Goal: Task Accomplishment & Management: Use online tool/utility

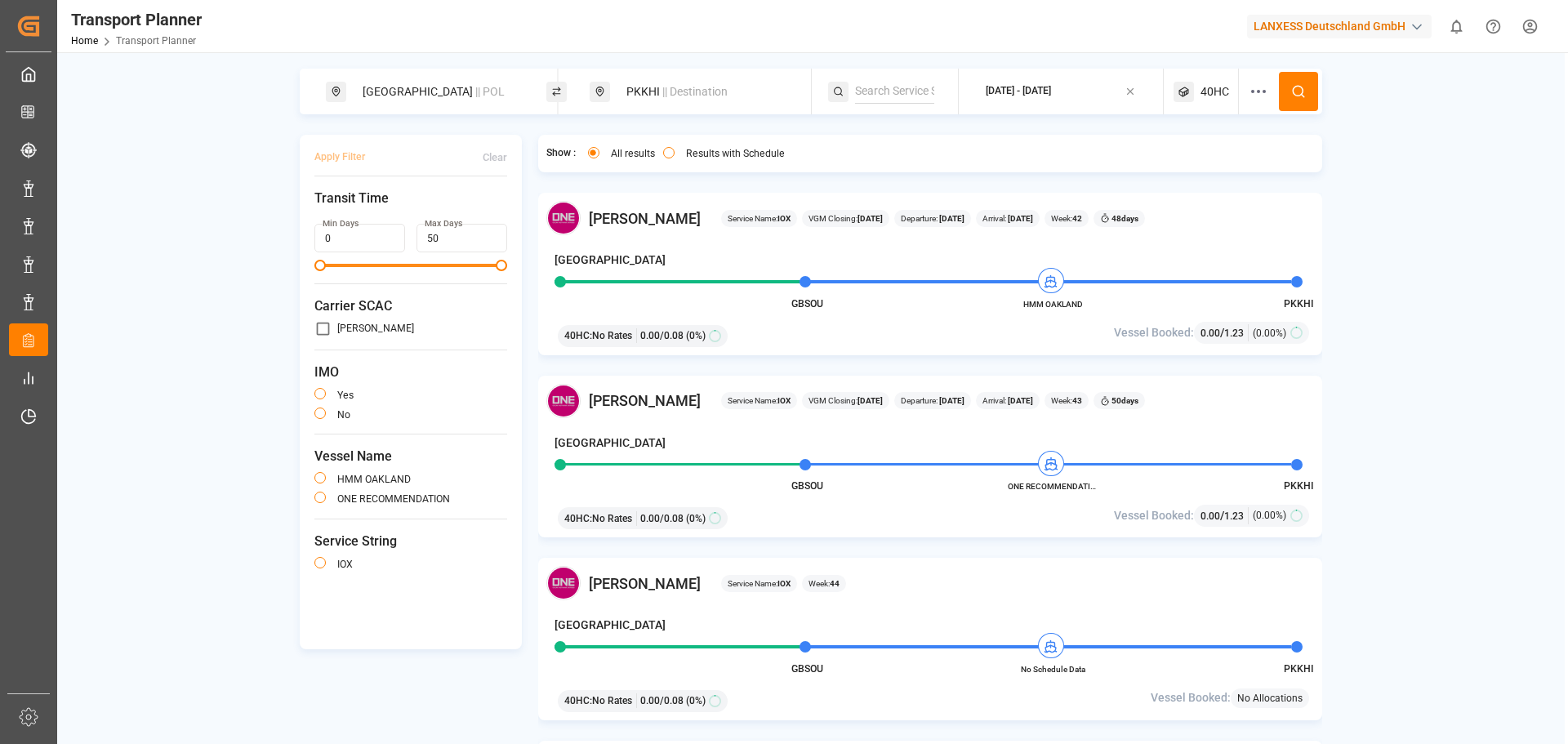
click at [448, 73] on div "[GEOGRAPHIC_DATA] || POL" at bounding box center [436, 91] width 220 height 46
click at [443, 99] on div "[GEOGRAPHIC_DATA] || POL" at bounding box center [441, 91] width 176 height 30
drag, startPoint x: 517, startPoint y: 173, endPoint x: 497, endPoint y: 181, distance: 21.5
click at [515, 176] on icon at bounding box center [514, 181] width 11 height 11
click at [449, 196] on div at bounding box center [441, 207] width 193 height 78
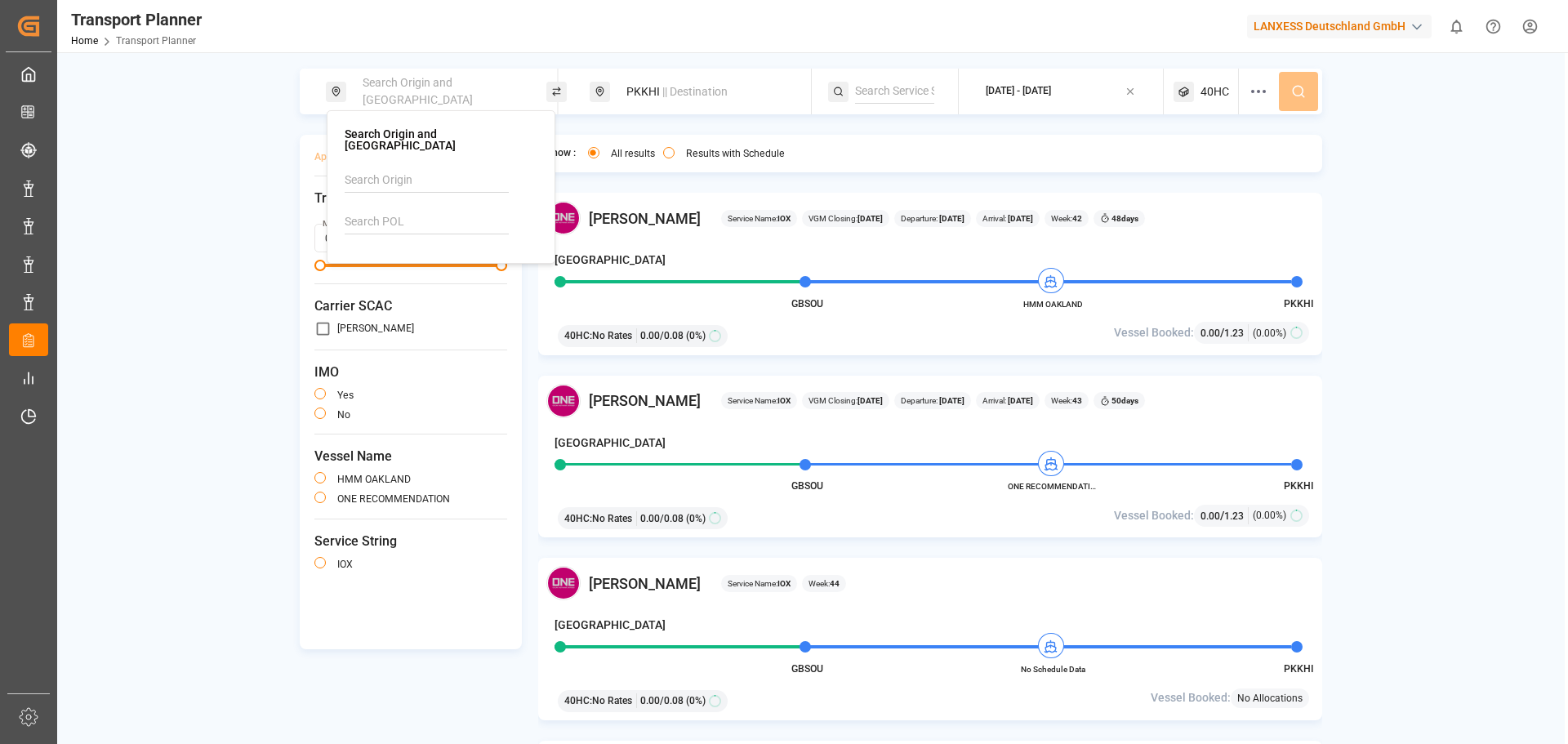
click at [440, 210] on input at bounding box center [426, 222] width 164 height 25
click at [406, 244] on p "Loading..." at bounding box center [441, 251] width 191 height 26
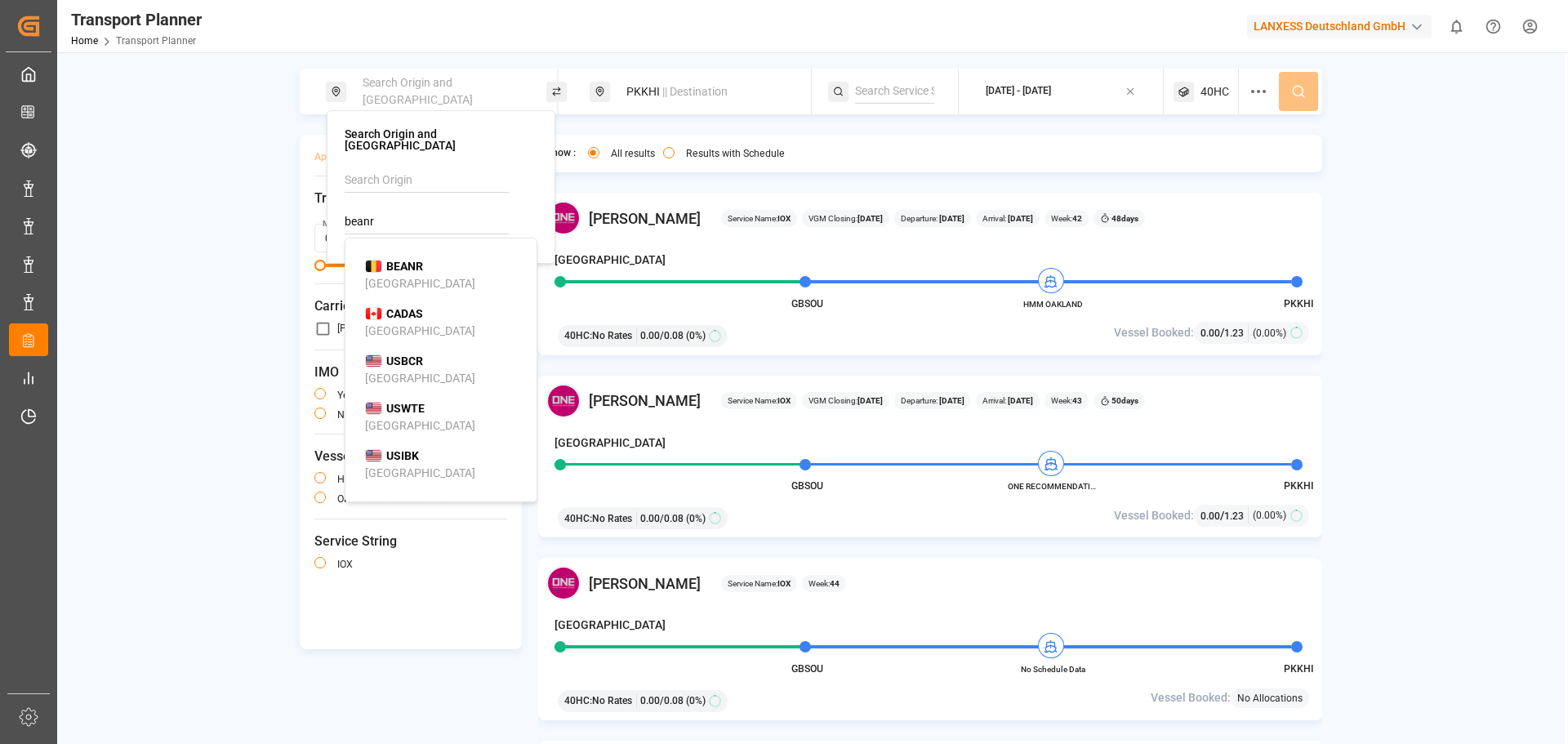
click at [402, 260] on b "BEANR" at bounding box center [404, 266] width 37 height 13
type input "BEANR"
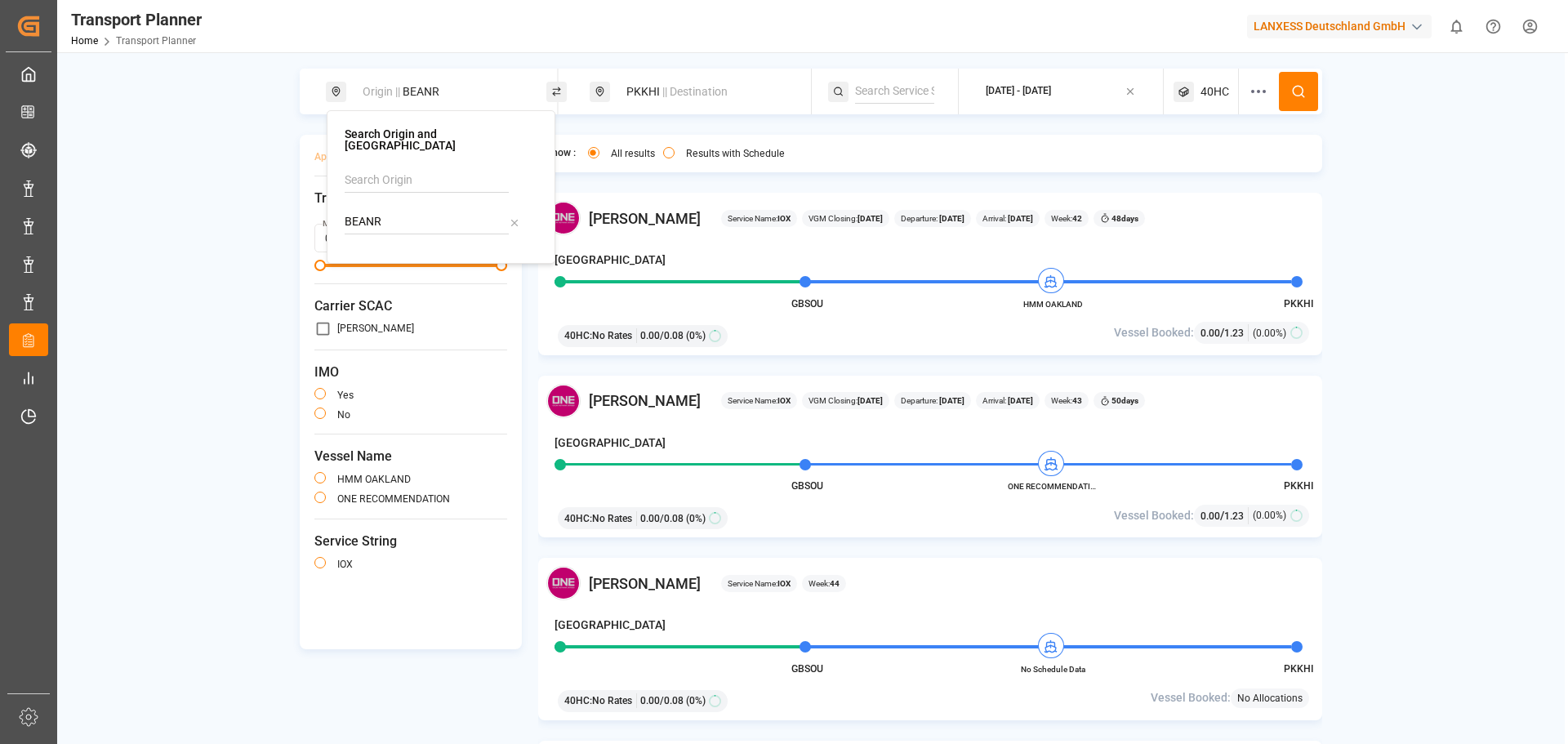
click at [686, 89] on span "|| Destination" at bounding box center [695, 91] width 65 height 13
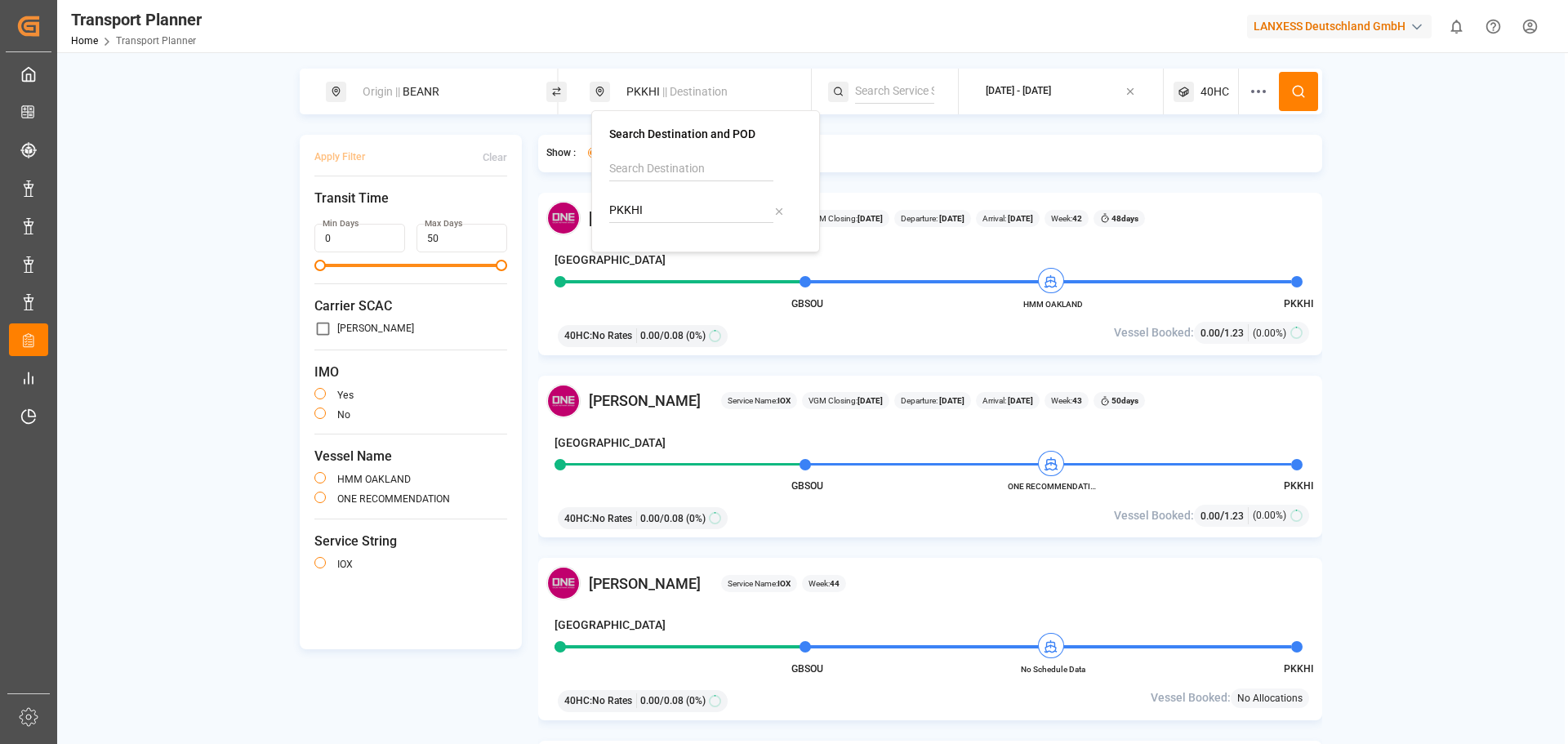
drag, startPoint x: 652, startPoint y: 205, endPoint x: 578, endPoint y: 197, distance: 74.4
click at [579, 198] on body "Created by potrace 1.15, written by [PERSON_NAME] [DATE]-[DATE] Created by potr…" at bounding box center [784, 372] width 1568 height 744
click at [615, 201] on input "PKKHI" at bounding box center [691, 210] width 164 height 25
click at [691, 275] on div "[PERSON_NAME] ([PERSON_NAME])" at bounding box center [708, 281] width 158 height 34
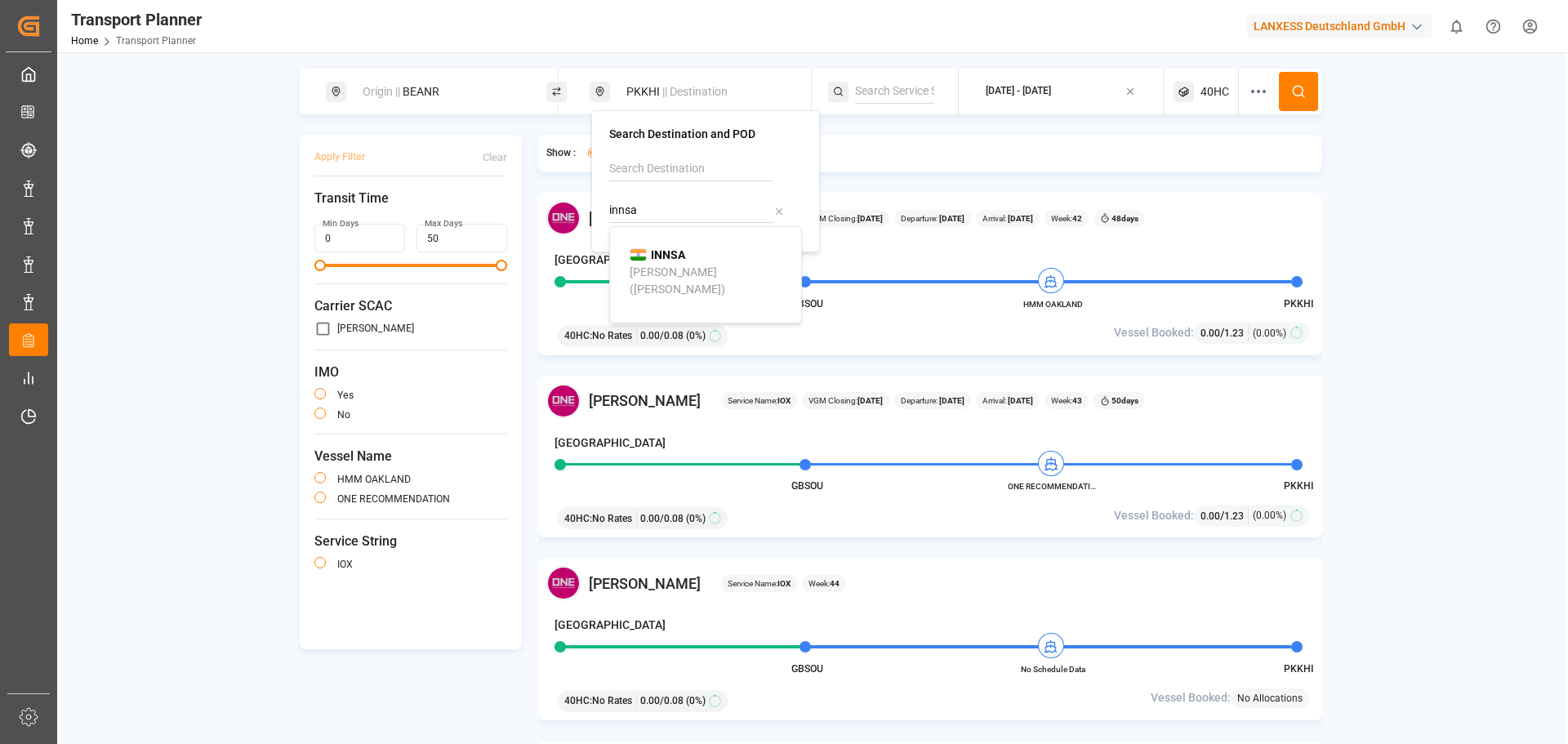
type input "INNSA"
click at [1019, 106] on button "[DATE] - [DATE]" at bounding box center [1061, 91] width 185 height 32
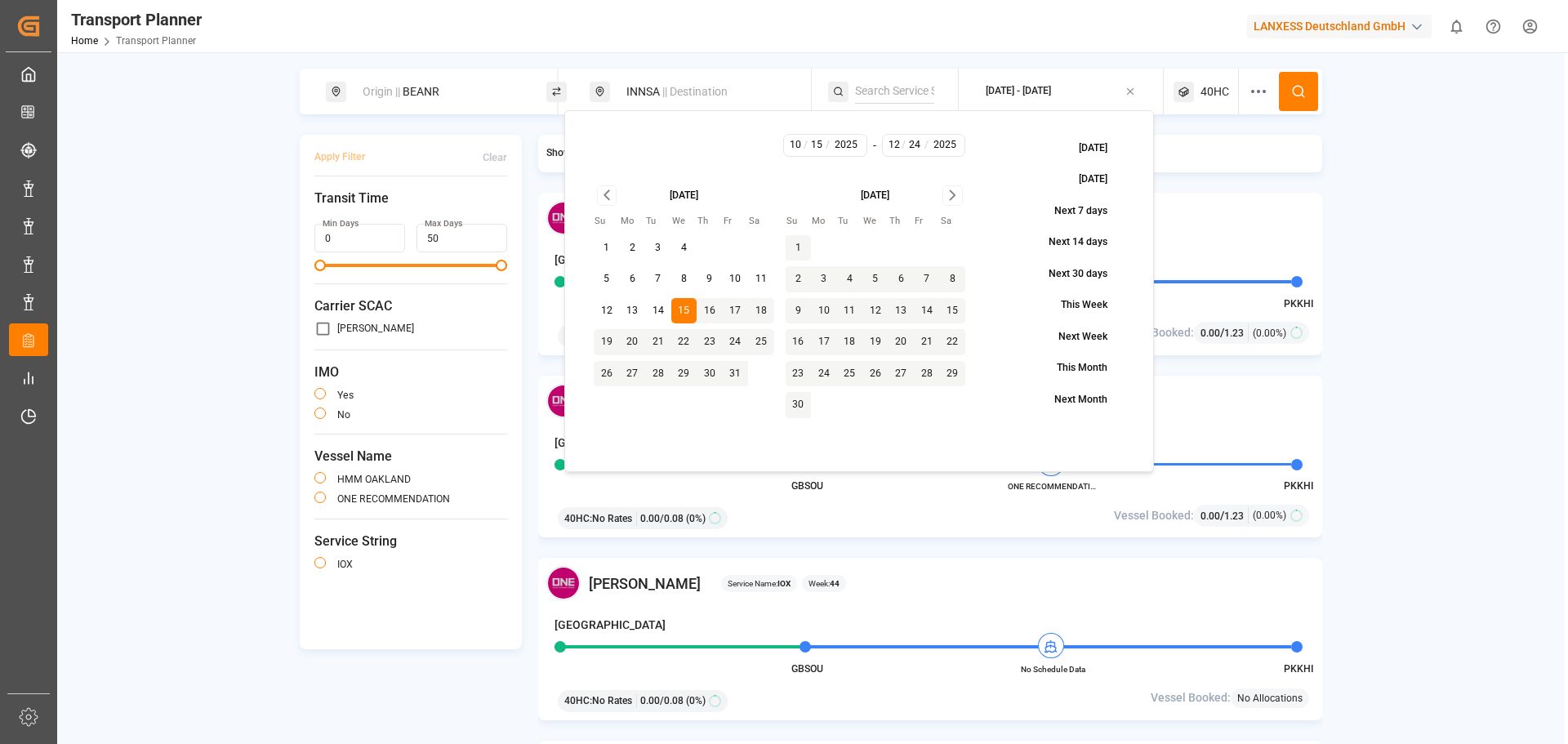
click at [1219, 109] on div "40HC" at bounding box center [1207, 91] width 65 height 46
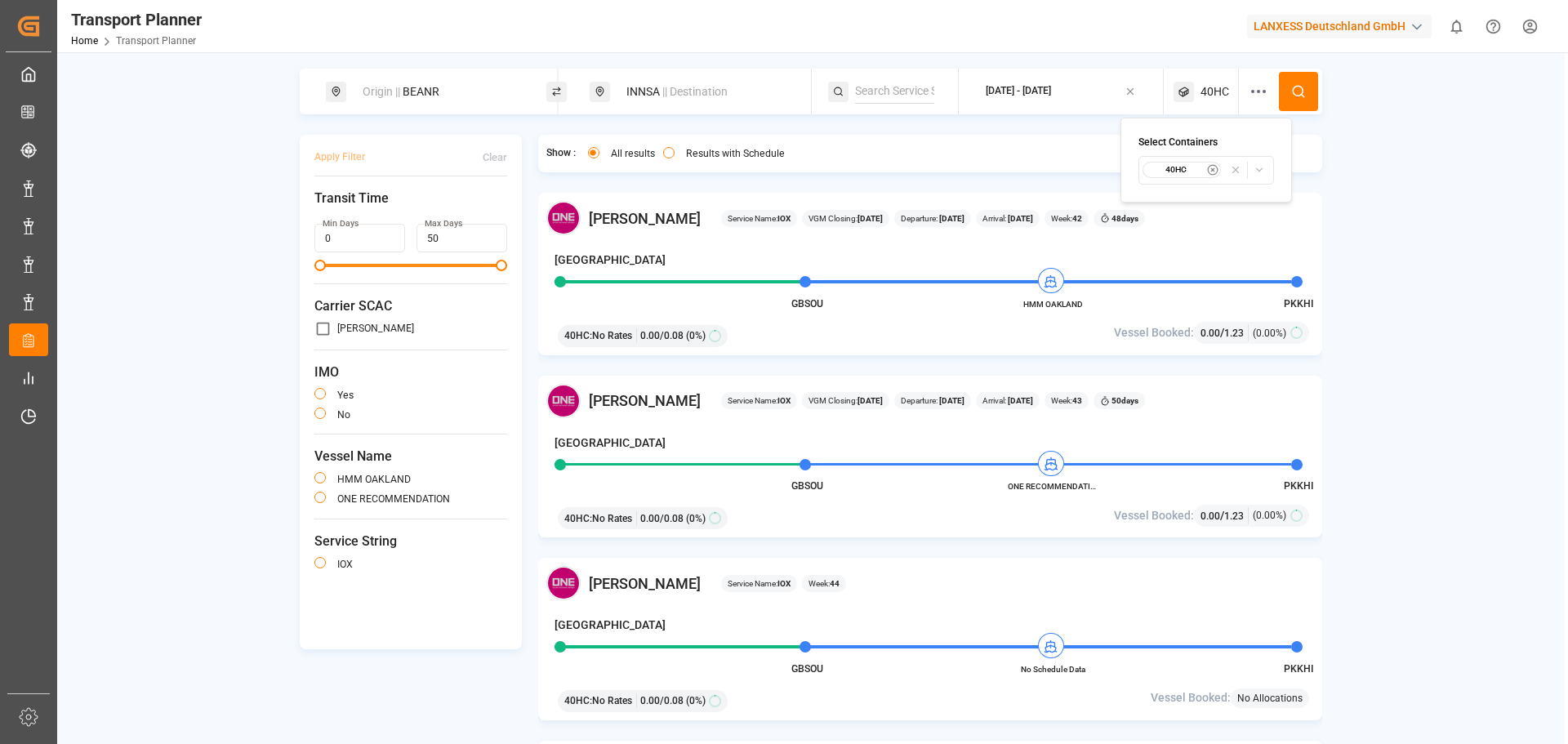
click at [1289, 91] on button at bounding box center [1299, 91] width 39 height 39
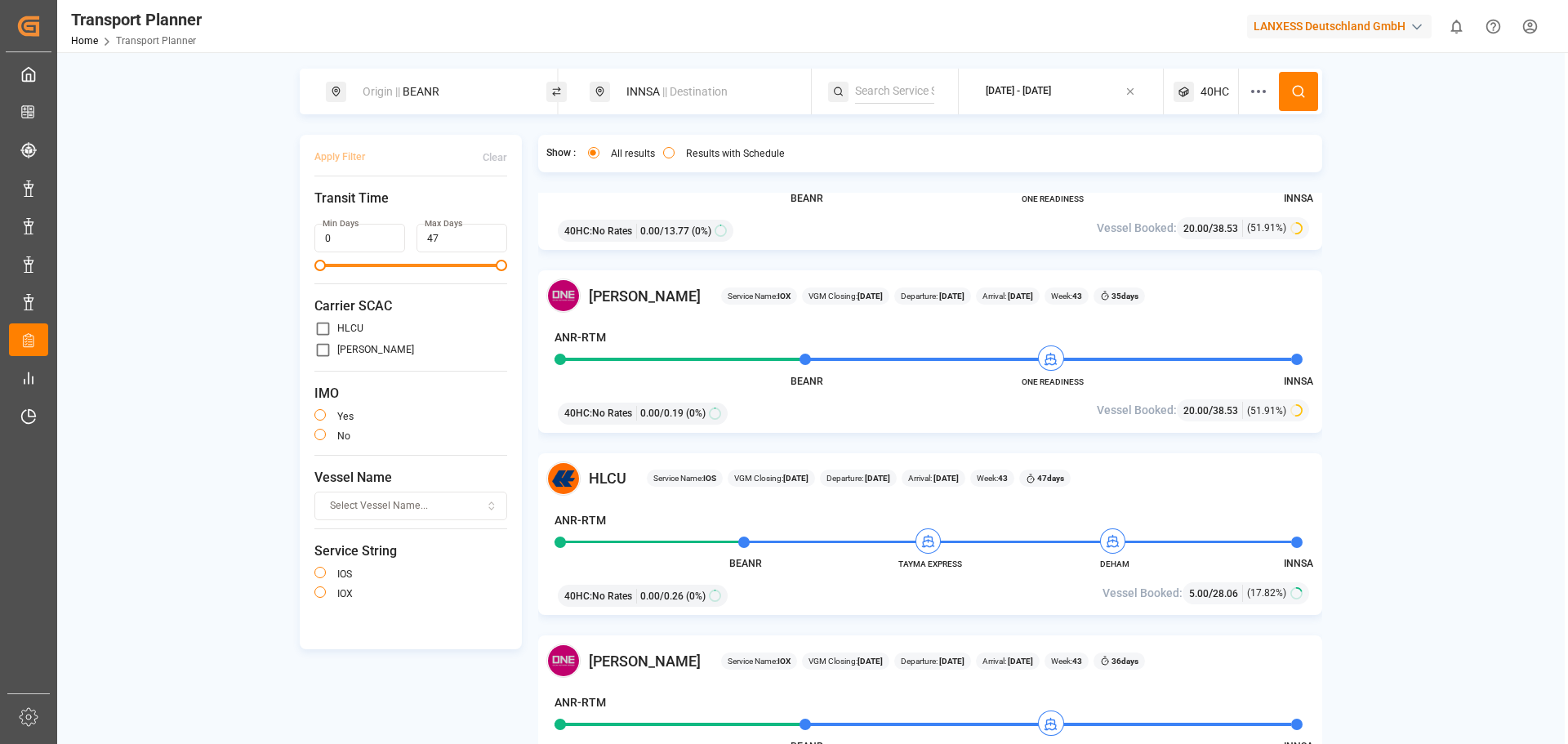
scroll to position [653, 0]
drag, startPoint x: 1026, startPoint y: 380, endPoint x: 1066, endPoint y: 390, distance: 41.2
click at [1079, 387] on div "[PERSON_NAME] Service Name: IOX VGM Closing: [DATE] Departure: [DATE] Arrival: …" at bounding box center [931, 350] width 785 height 162
drag, startPoint x: 1050, startPoint y: 396, endPoint x: 1037, endPoint y: 395, distance: 13.0
click at [1048, 396] on div "40HC : No Rates 0.00 / 0.19 (0%)" at bounding box center [803, 410] width 503 height 27
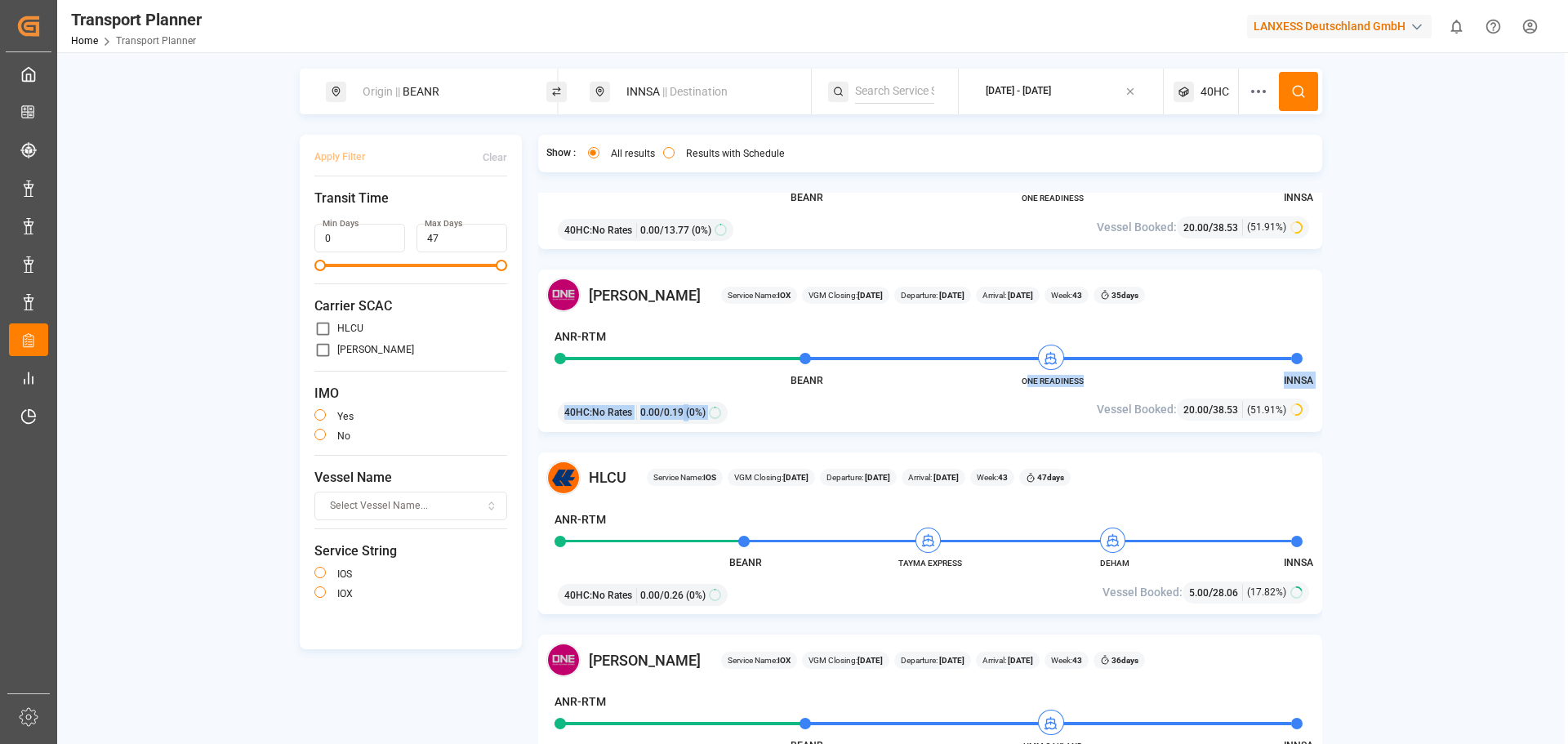
click at [1025, 387] on div "[PERSON_NAME] Service Name: IOX VGM Closing: [DATE] Departure: [DATE] Arrival: …" at bounding box center [931, 350] width 785 height 162
drag, startPoint x: 1023, startPoint y: 384, endPoint x: 1086, endPoint y: 382, distance: 63.0
click at [1086, 382] on span "ONE READINESS" at bounding box center [1053, 381] width 90 height 12
copy span "ONE READINESS"
click at [483, 82] on div "Origin || BEANR" at bounding box center [441, 91] width 176 height 30
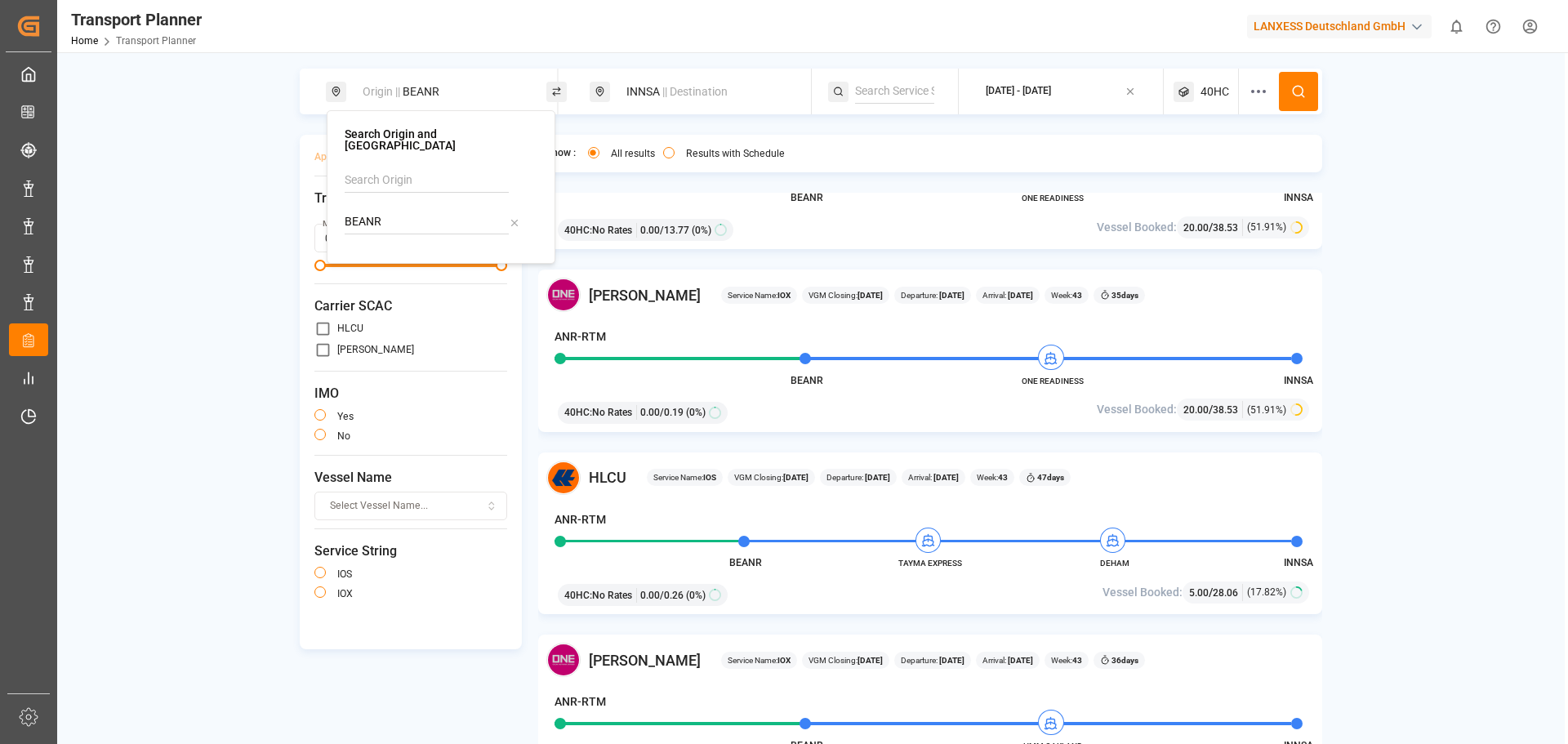
drag, startPoint x: 429, startPoint y: 224, endPoint x: 377, endPoint y: 208, distance: 54.4
click at [377, 209] on div "BEANR" at bounding box center [441, 207] width 193 height 78
drag, startPoint x: 379, startPoint y: 207, endPoint x: 327, endPoint y: 213, distance: 52.3
click at [327, 213] on div "Search Origin and POL BEANR" at bounding box center [441, 187] width 229 height 154
click at [406, 260] on b "NLRTM" at bounding box center [406, 266] width 39 height 13
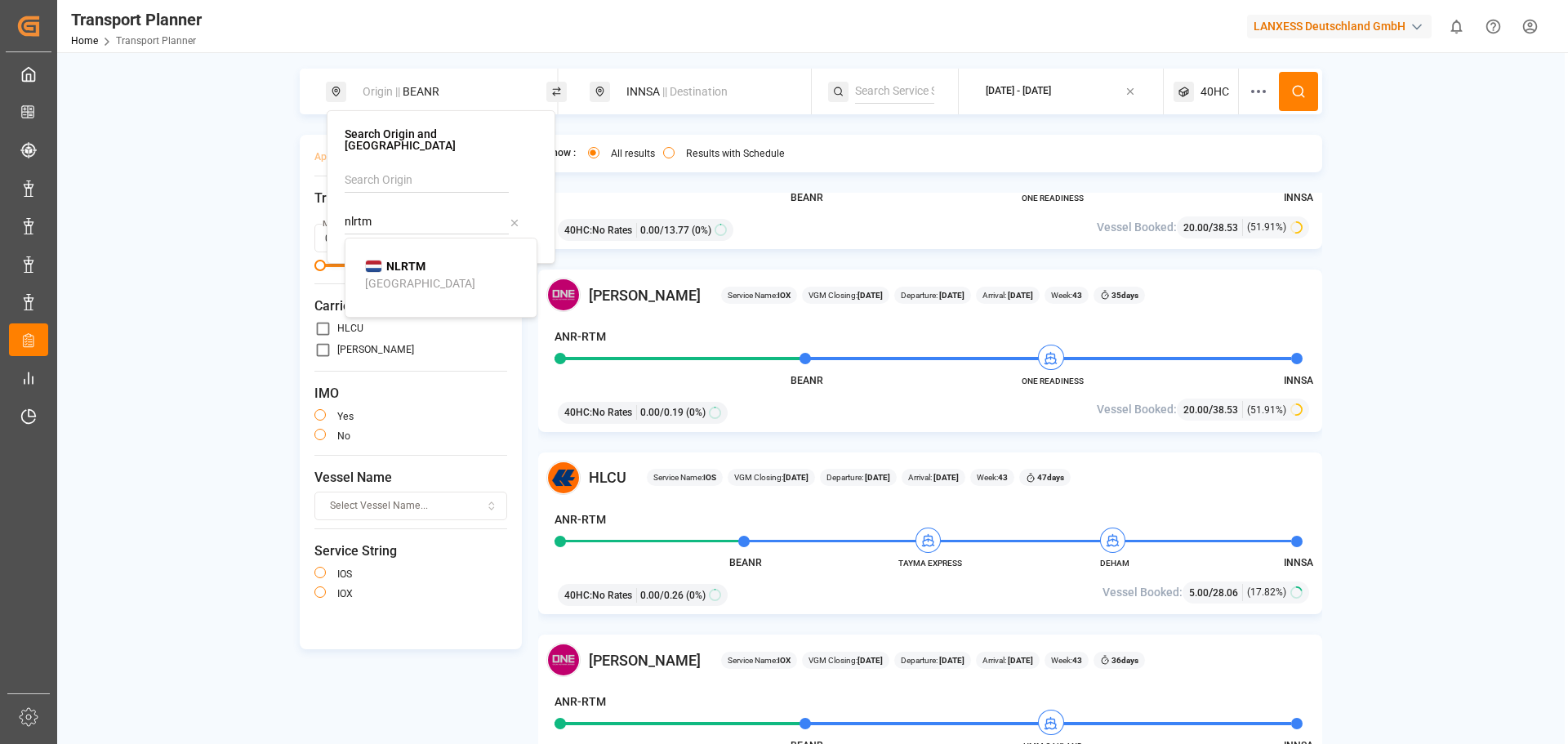
type input "NLRTM"
click at [1228, 91] on span "40HC" at bounding box center [1214, 91] width 28 height 17
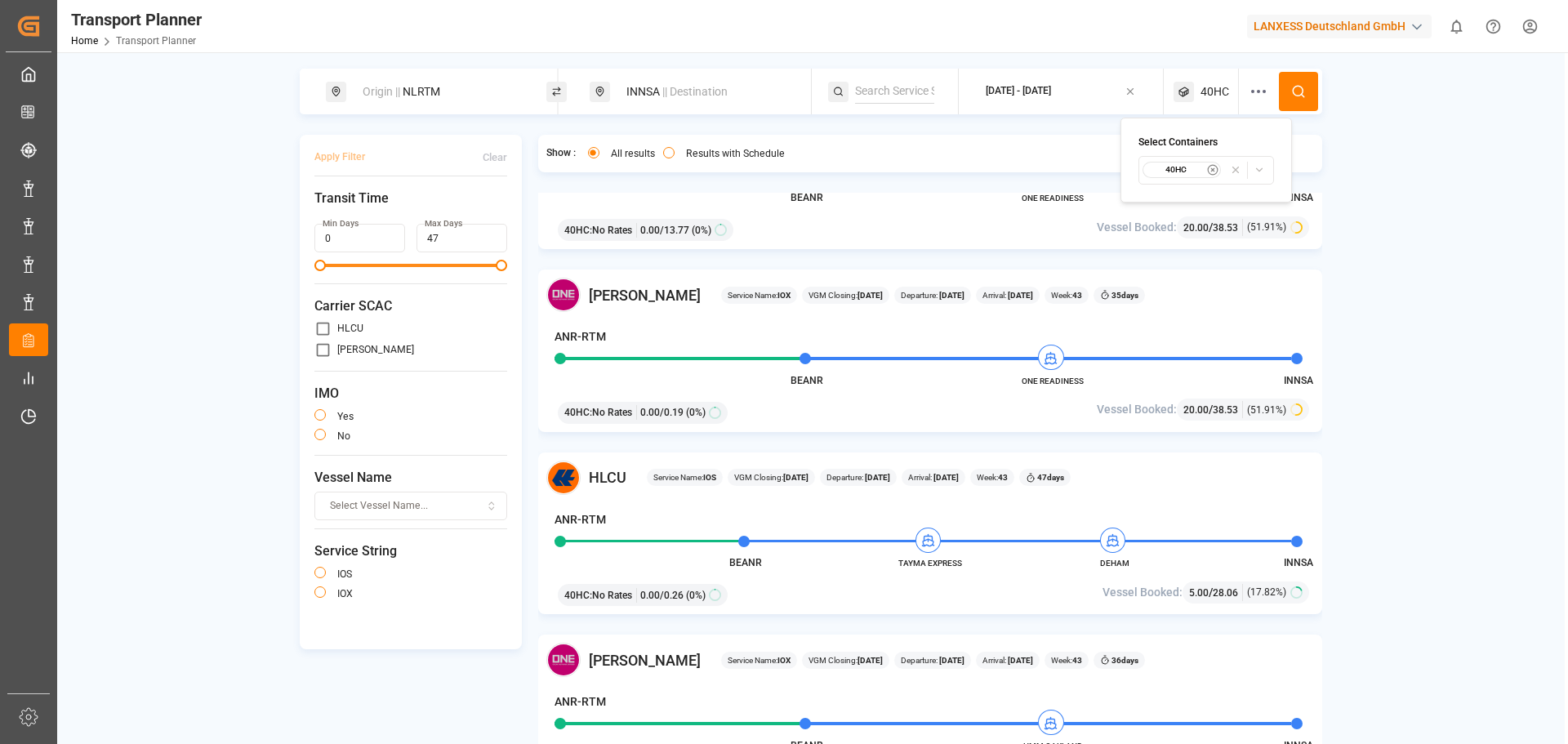
click at [1170, 173] on small "40HC" at bounding box center [1176, 169] width 57 height 11
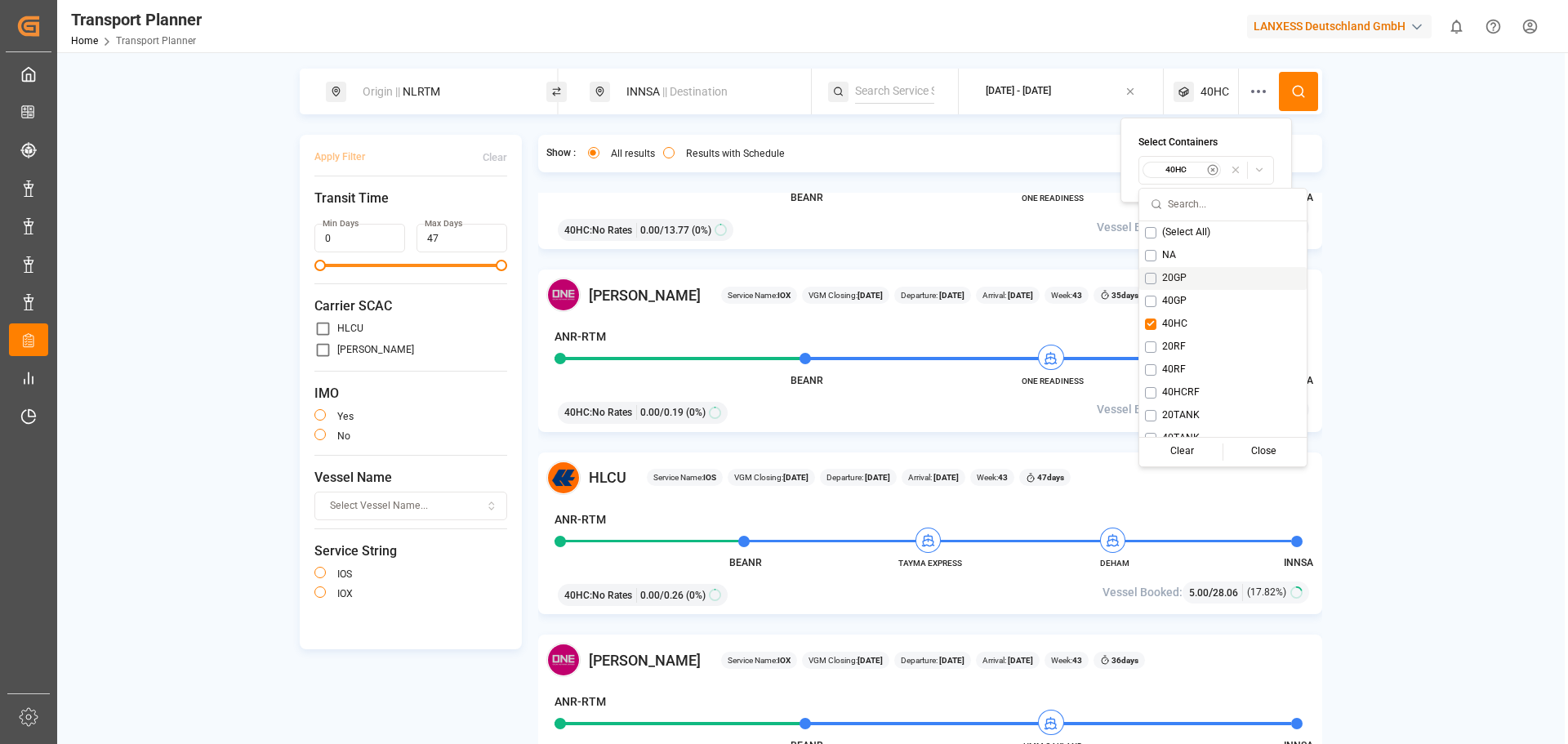
click at [1153, 277] on button "Suggestions" at bounding box center [1150, 278] width 11 height 11
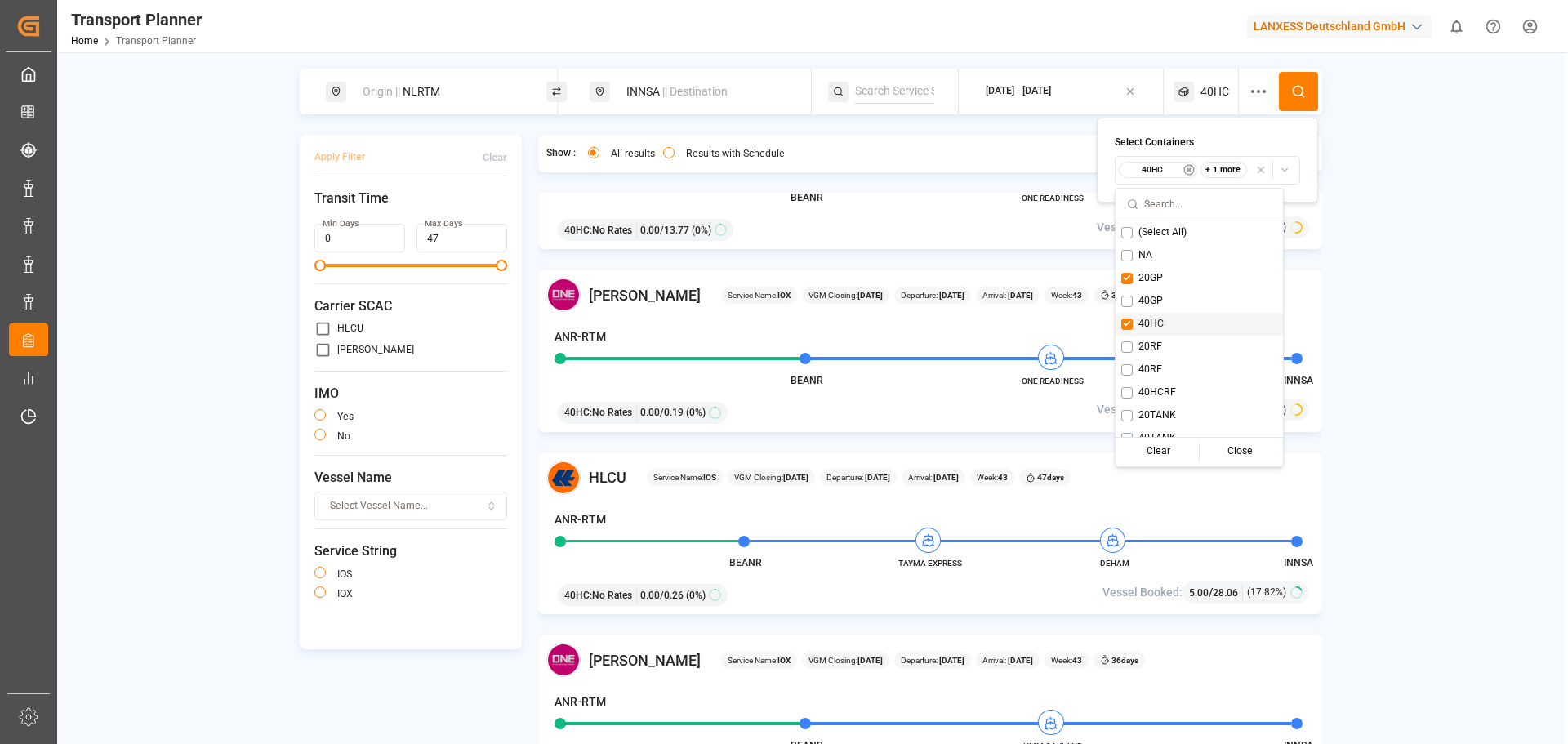
click at [1125, 325] on button "Suggestions" at bounding box center [1126, 324] width 11 height 11
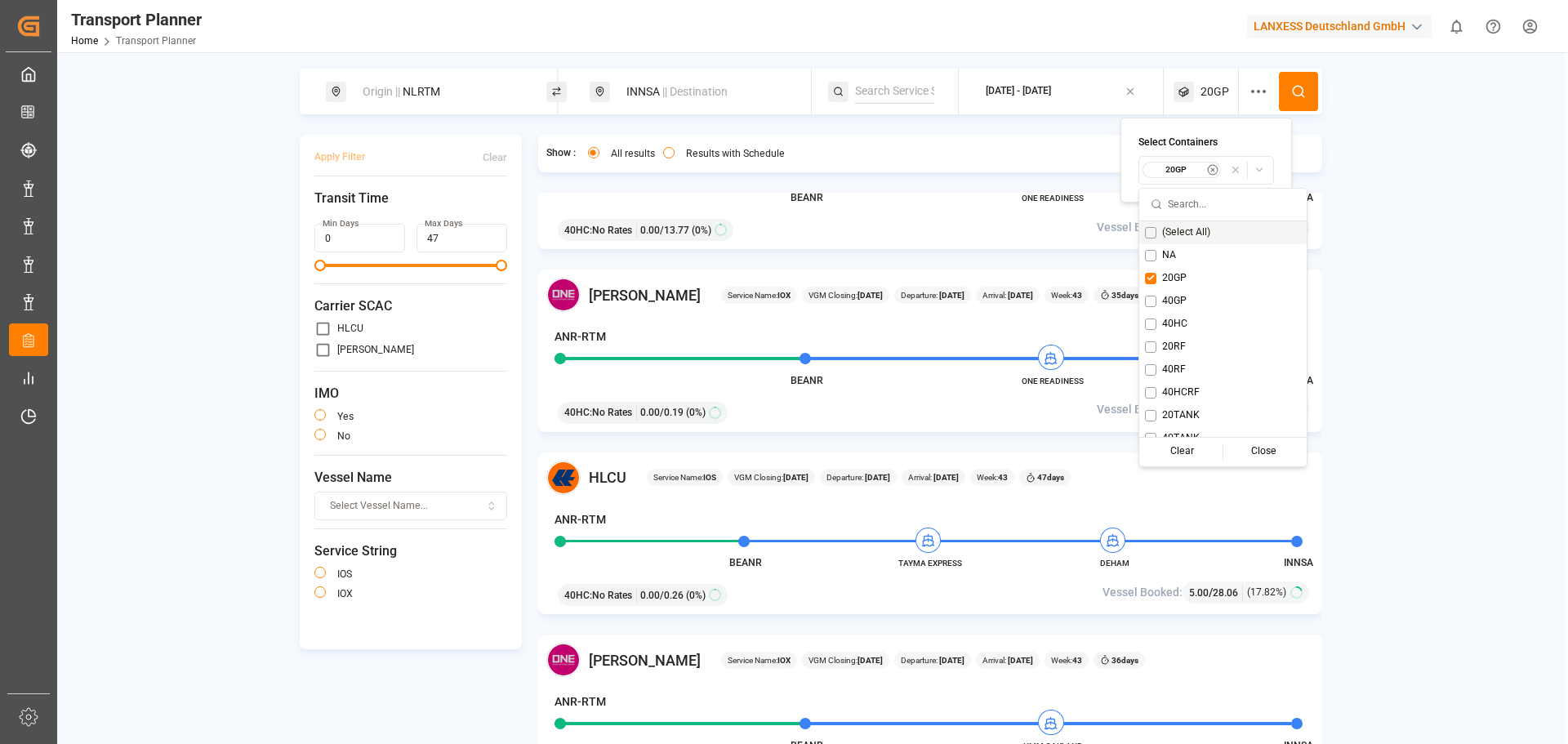
click at [1286, 96] on button at bounding box center [1299, 91] width 39 height 39
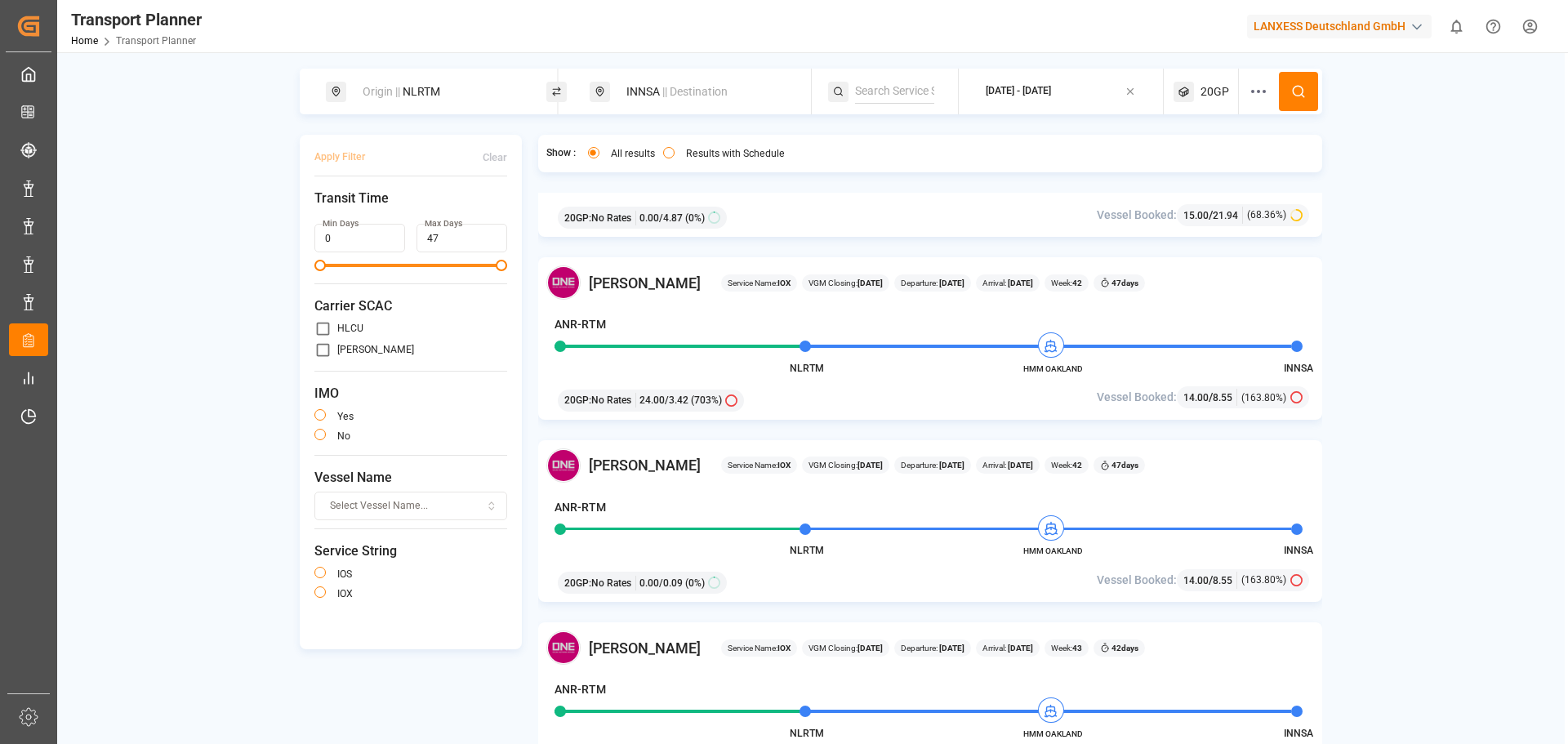
scroll to position [326, 0]
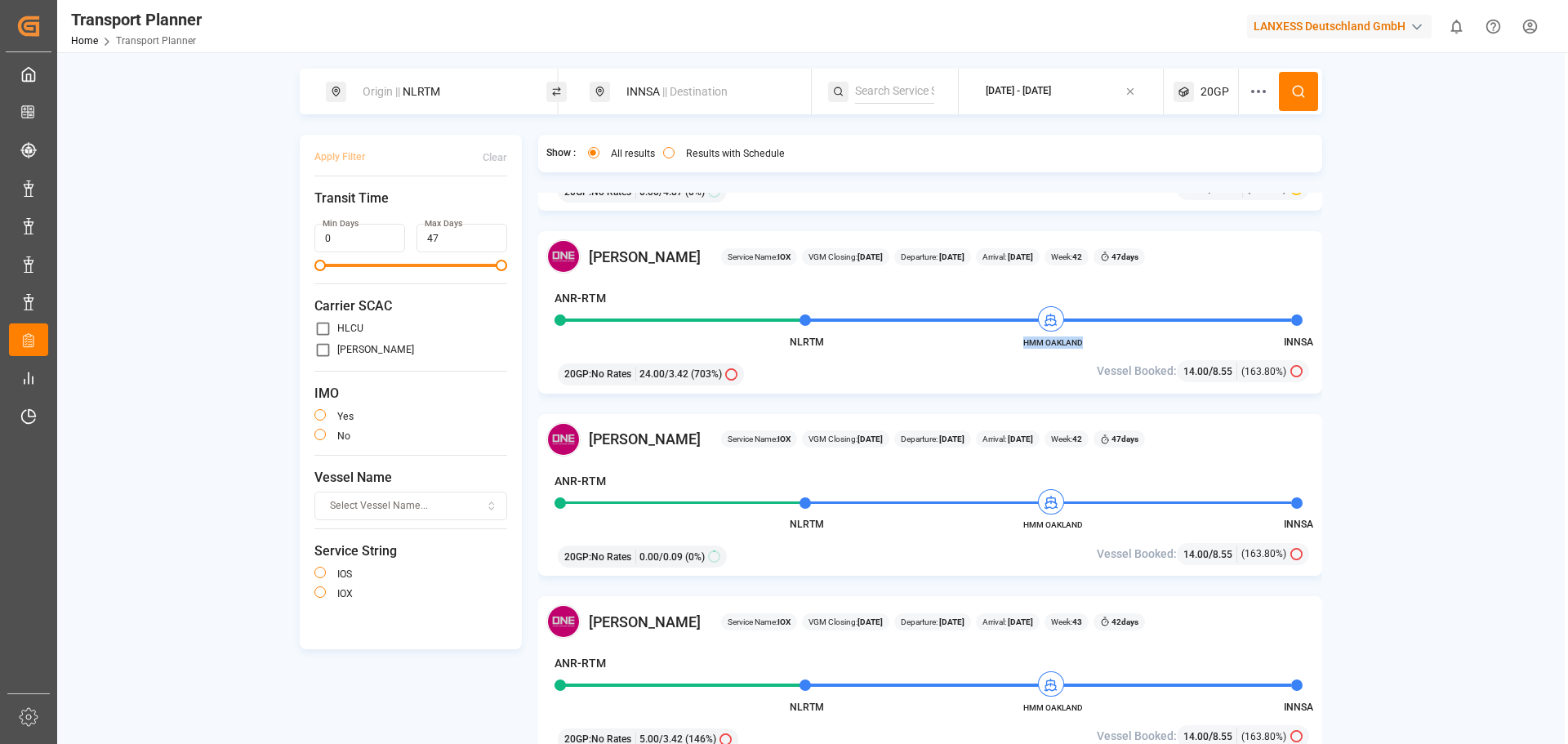
drag, startPoint x: 1088, startPoint y: 343, endPoint x: 999, endPoint y: 352, distance: 89.5
click at [1022, 348] on span "HMM OAKLAND" at bounding box center [1053, 343] width 90 height 12
click at [983, 361] on div "20GP : No Rates 24.00 / 3.42 (703%)" at bounding box center [803, 372] width 503 height 27
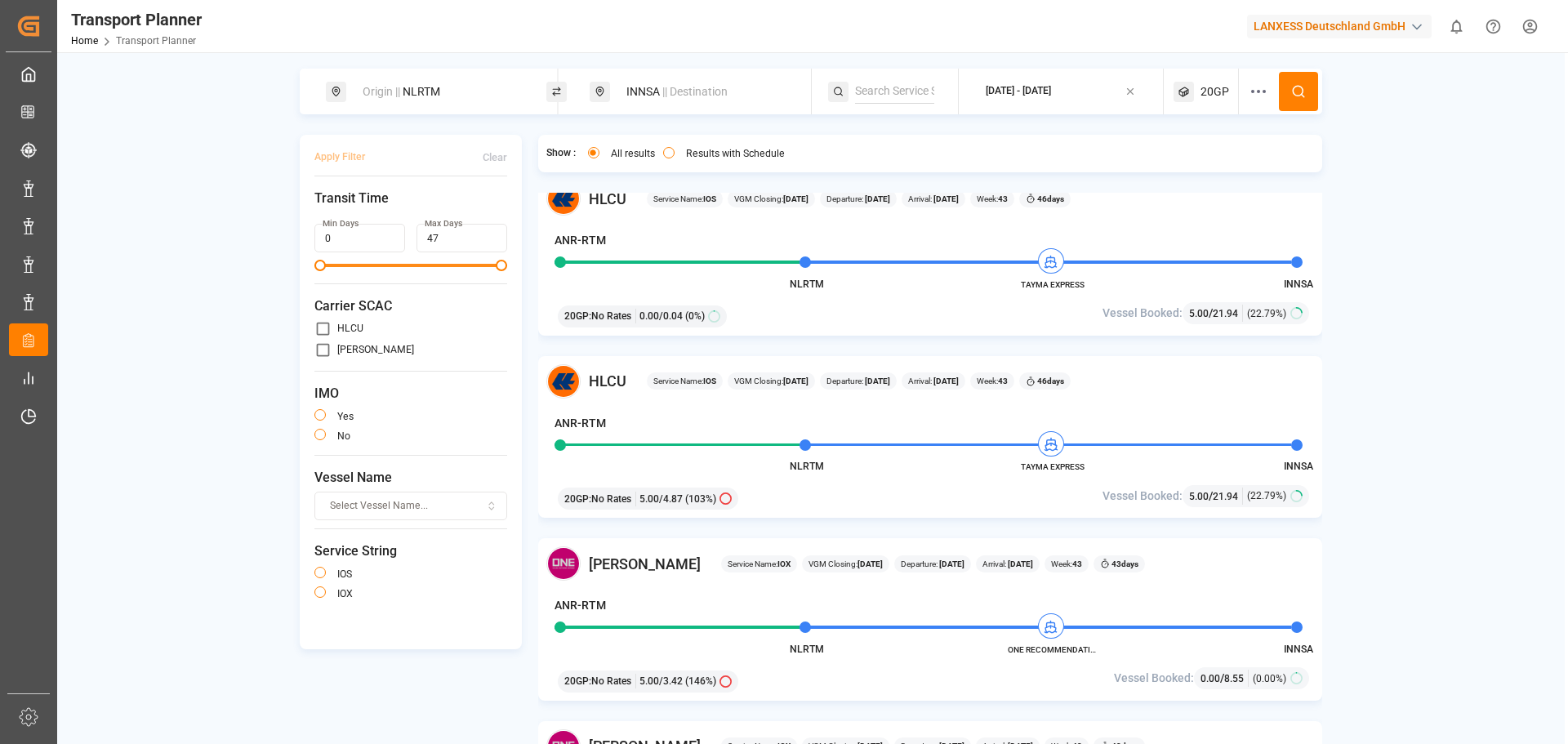
scroll to position [1143, 0]
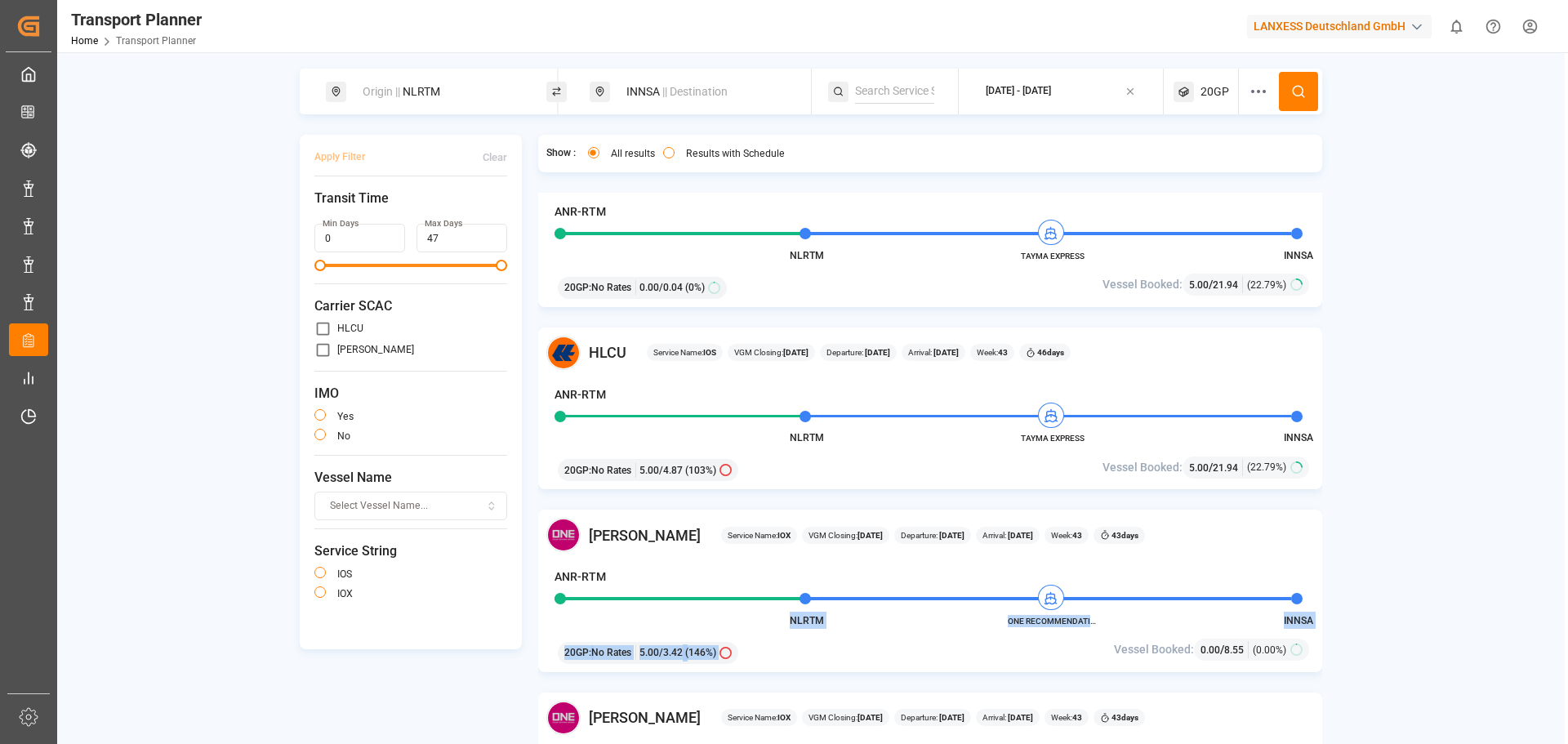
drag, startPoint x: 1101, startPoint y: 618, endPoint x: 1104, endPoint y: 626, distance: 8.5
click at [1104, 626] on div "[PERSON_NAME] Service Name: IOX VGM Closing: [DATE] Departure: [DATE] Arrival: …" at bounding box center [931, 590] width 785 height 162
click at [1104, 625] on div "[PERSON_NAME] Service Name: IOX VGM Closing: [DATE] Departure: [DATE] Arrival: …" at bounding box center [931, 590] width 785 height 162
drag, startPoint x: 1042, startPoint y: 621, endPoint x: 1092, endPoint y: 624, distance: 50.1
click at [1092, 624] on div "[PERSON_NAME] Service Name: IOX VGM Closing: [DATE] Departure: [DATE] Arrival: …" at bounding box center [931, 590] width 785 height 162
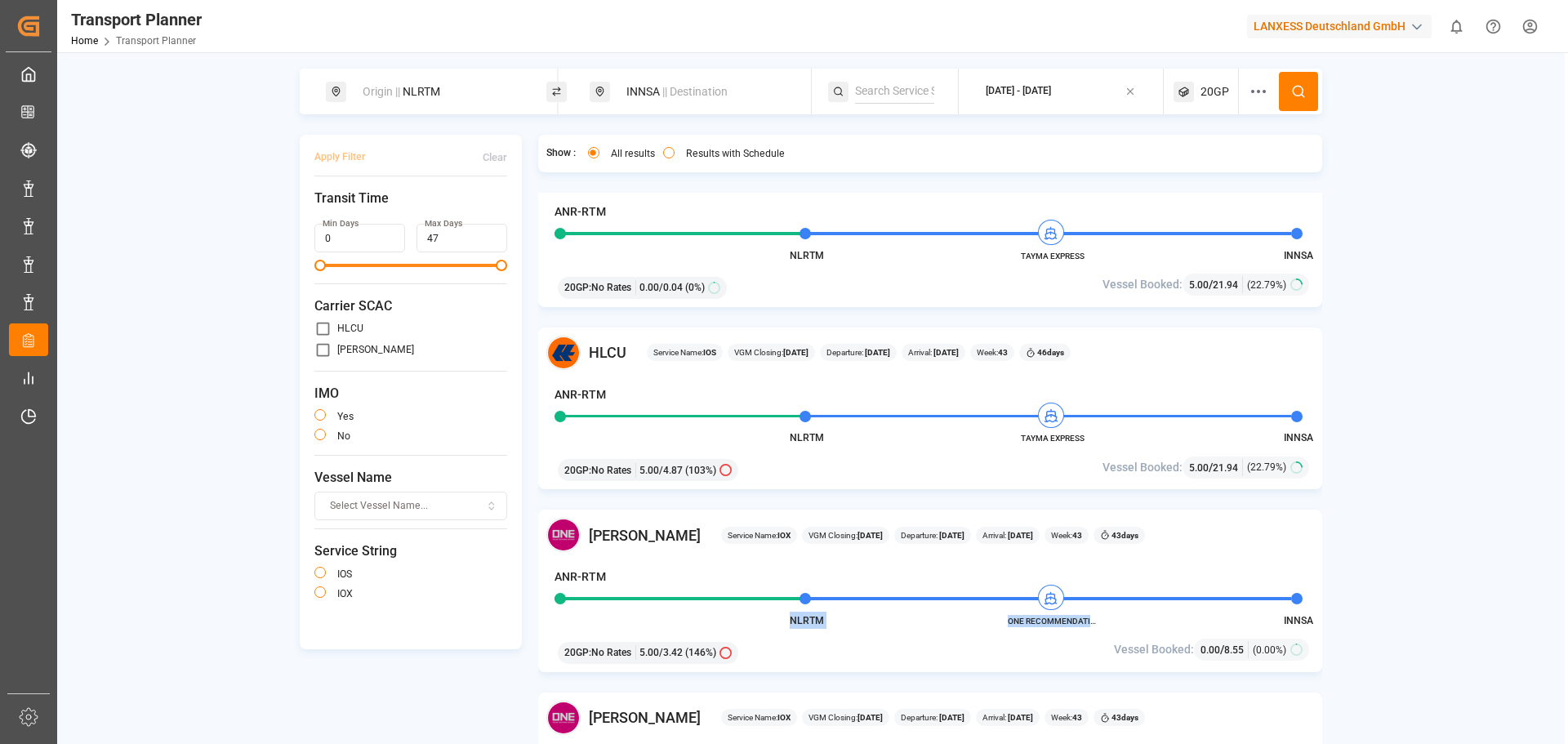
click at [1085, 624] on span "ONE RECOMMENDATION" at bounding box center [1053, 621] width 90 height 12
drag, startPoint x: 1092, startPoint y: 623, endPoint x: 1053, endPoint y: 626, distance: 39.1
click at [1053, 626] on span "ONE RECOMMENDATION" at bounding box center [1053, 621] width 90 height 12
click at [995, 618] on div "[PERSON_NAME] Service Name: IOX VGM Closing: [DATE] Departure: [DATE] Arrival: …" at bounding box center [931, 590] width 785 height 162
drag, startPoint x: 1009, startPoint y: 623, endPoint x: 1089, endPoint y: 624, distance: 80.0
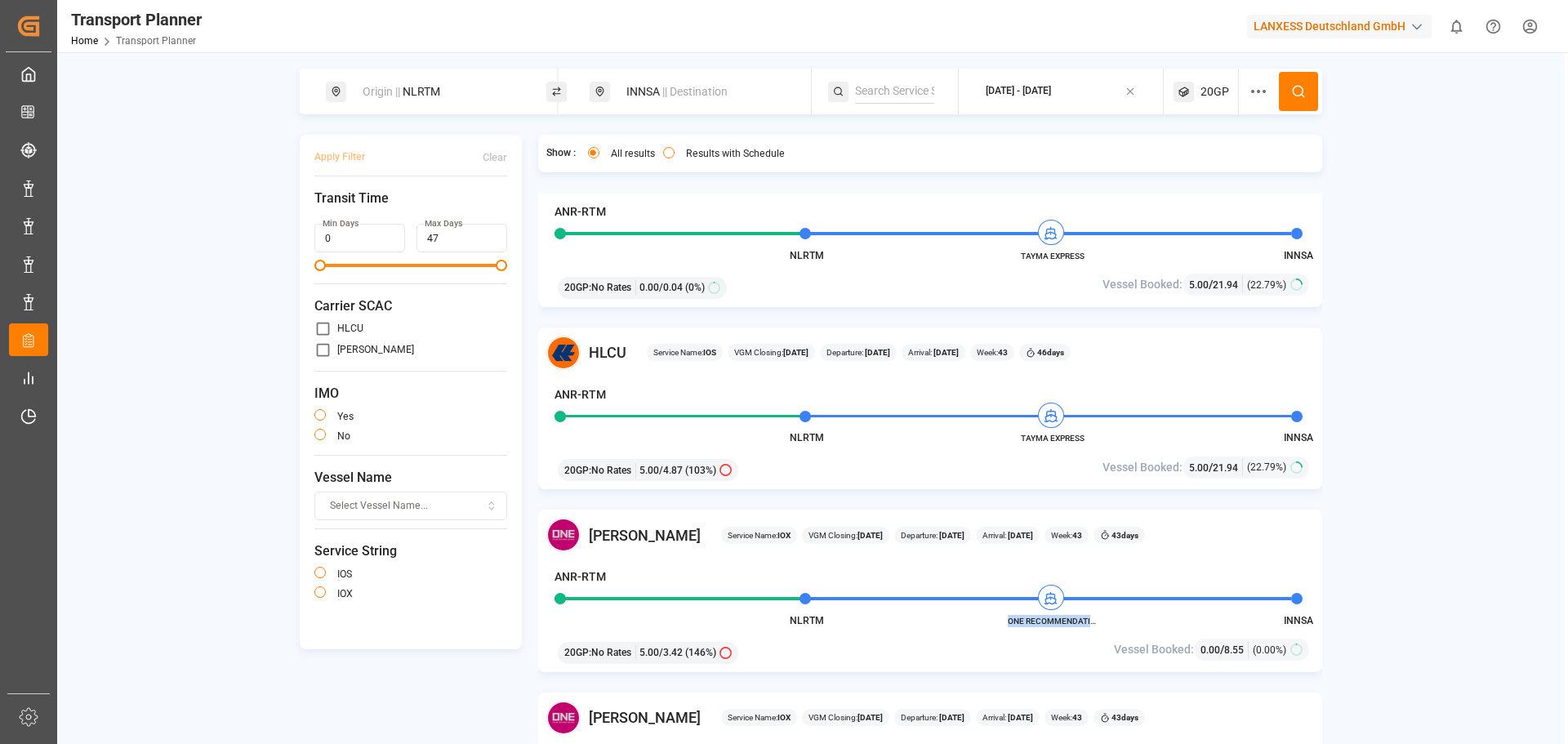
click at [1089, 624] on span "ONE RECOMMENDATION" at bounding box center [1053, 621] width 90 height 12
copy span "ONE RECOMMENDATI"
click at [440, 91] on div "Origin || NLRTM" at bounding box center [441, 91] width 176 height 30
click at [667, 91] on span "|| Destination" at bounding box center [695, 91] width 65 height 13
drag, startPoint x: 656, startPoint y: 210, endPoint x: 604, endPoint y: 208, distance: 52.0
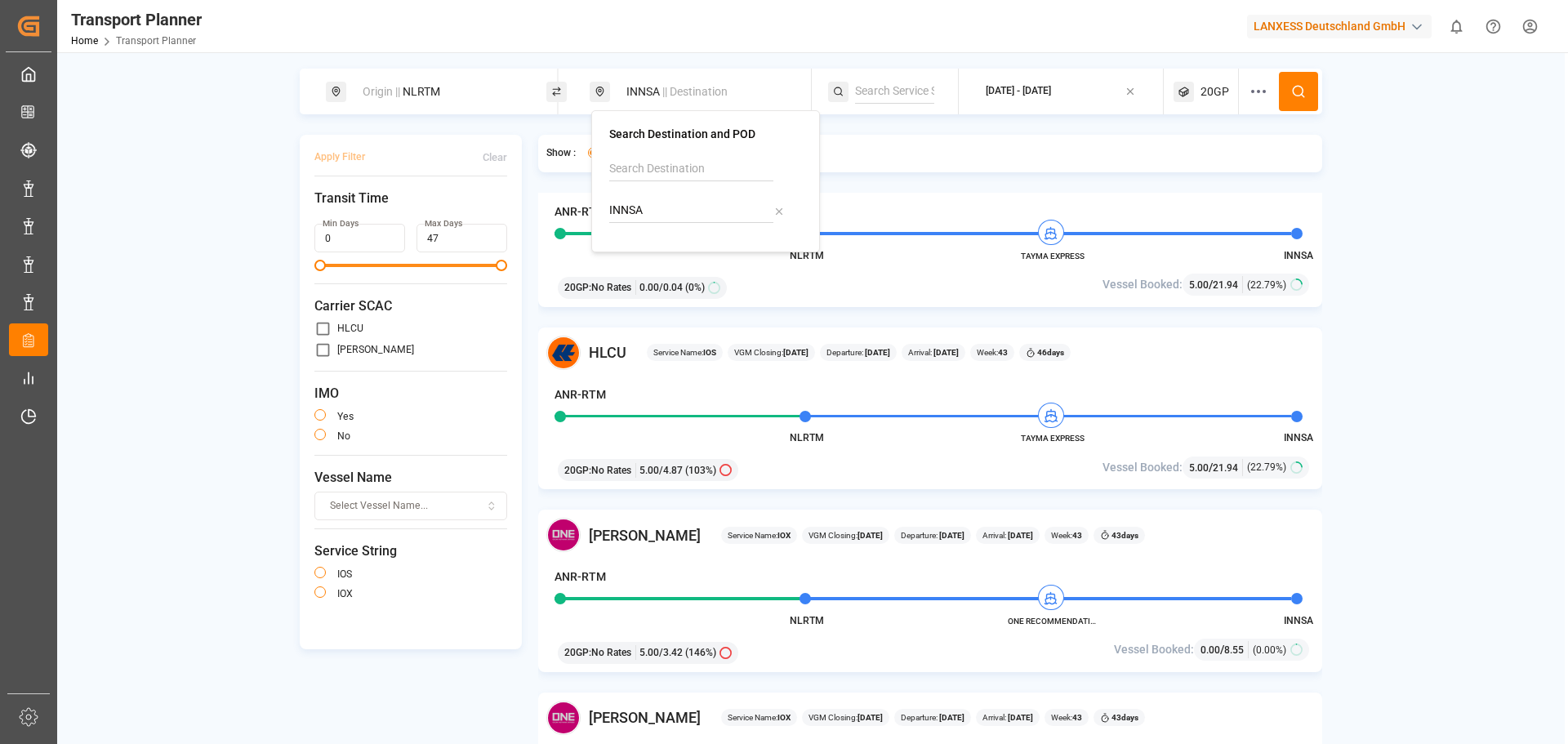
click at [604, 208] on div "Search Destination and POD INNSA" at bounding box center [706, 181] width 229 height 142
click at [661, 261] on b "USCHS" at bounding box center [670, 255] width 38 height 13
type input "USCHS"
click at [1219, 94] on span "20GP" at bounding box center [1214, 91] width 28 height 17
click at [1289, 91] on button at bounding box center [1299, 91] width 39 height 39
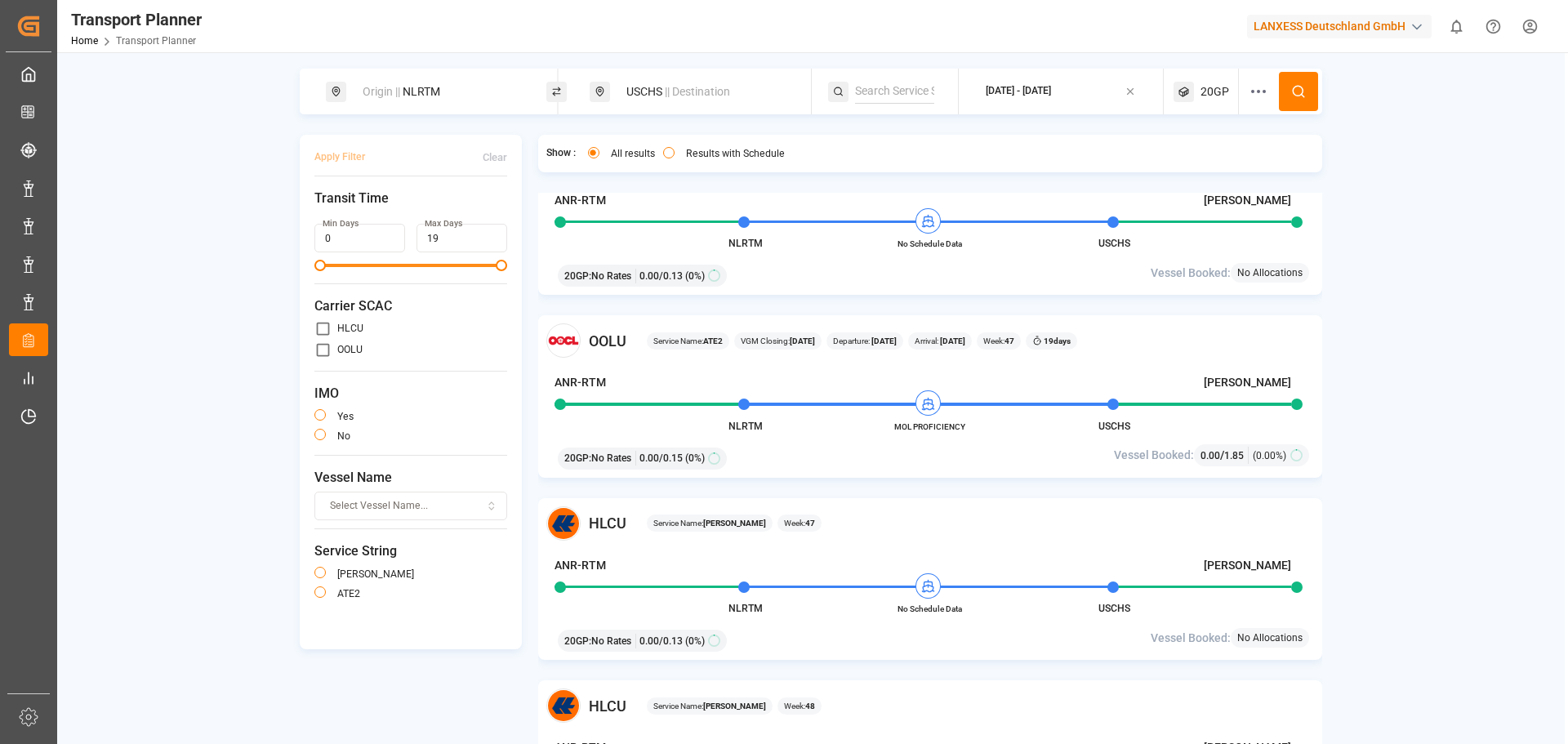
scroll to position [1388, 0]
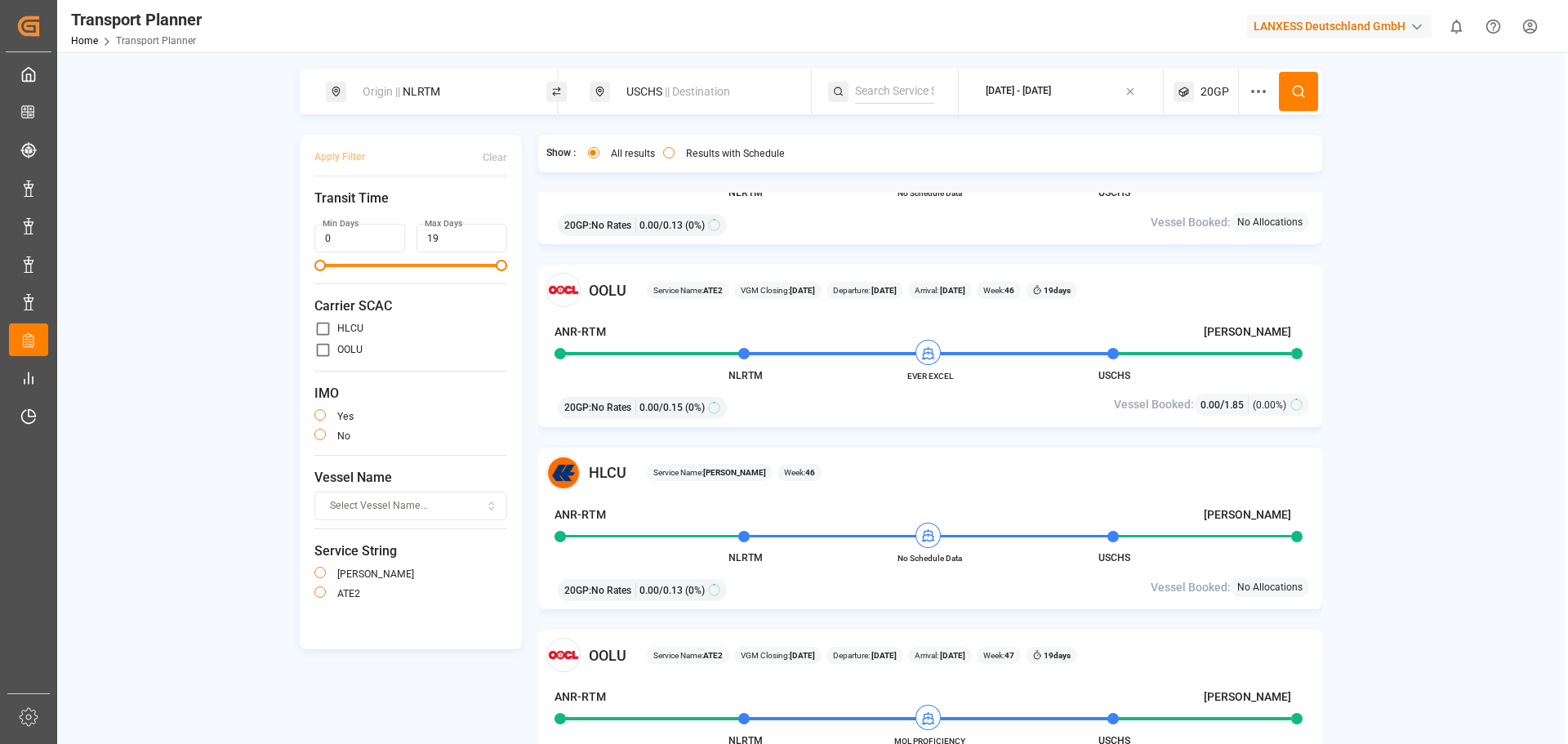
click at [1212, 89] on span "20GP" at bounding box center [1214, 91] width 28 height 17
click at [1177, 168] on small "20GP" at bounding box center [1176, 169] width 57 height 11
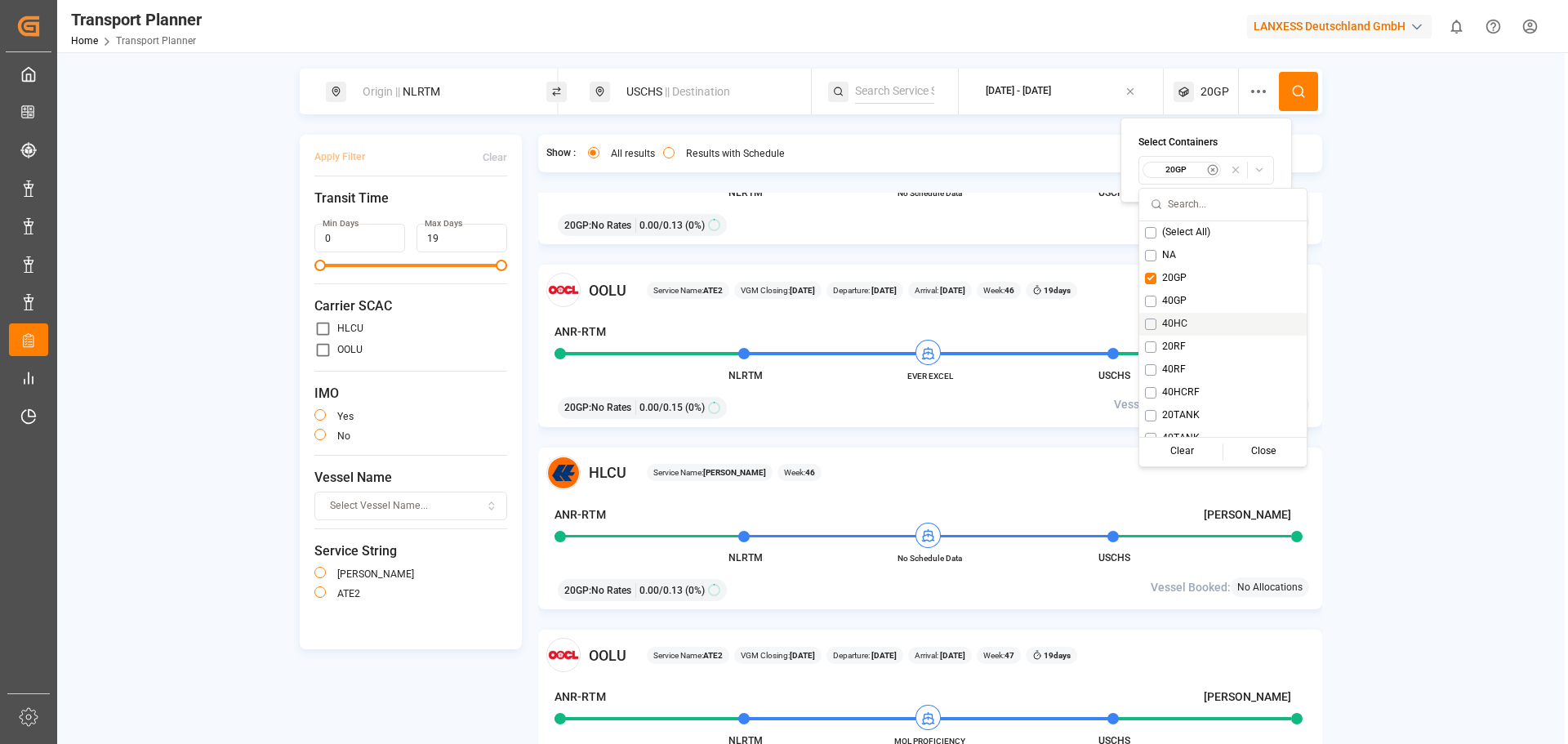
click at [1149, 315] on div "40HC" at bounding box center [1223, 324] width 167 height 23
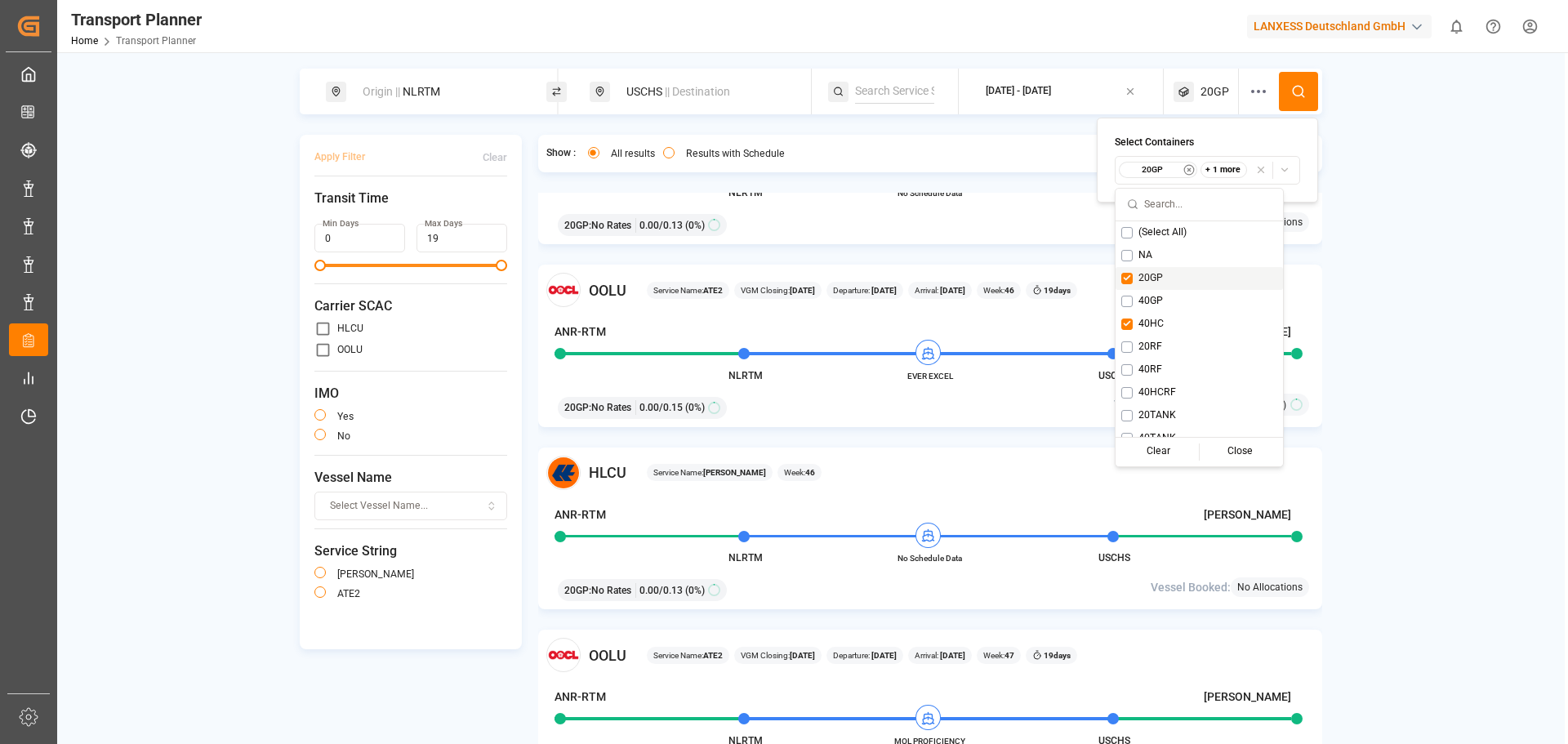
click at [1130, 282] on button "Suggestions" at bounding box center [1126, 278] width 11 height 11
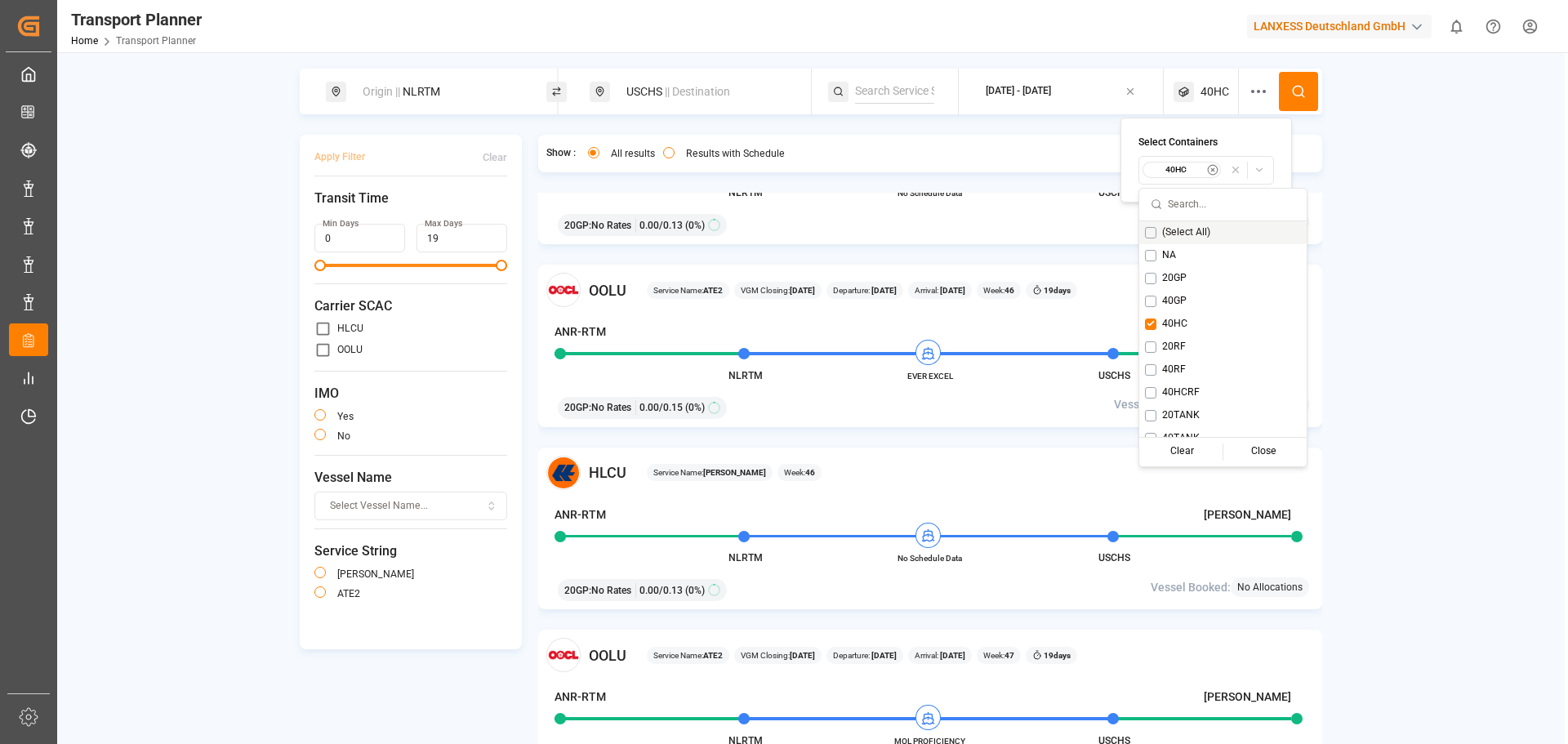
click at [1295, 83] on button at bounding box center [1299, 91] width 39 height 39
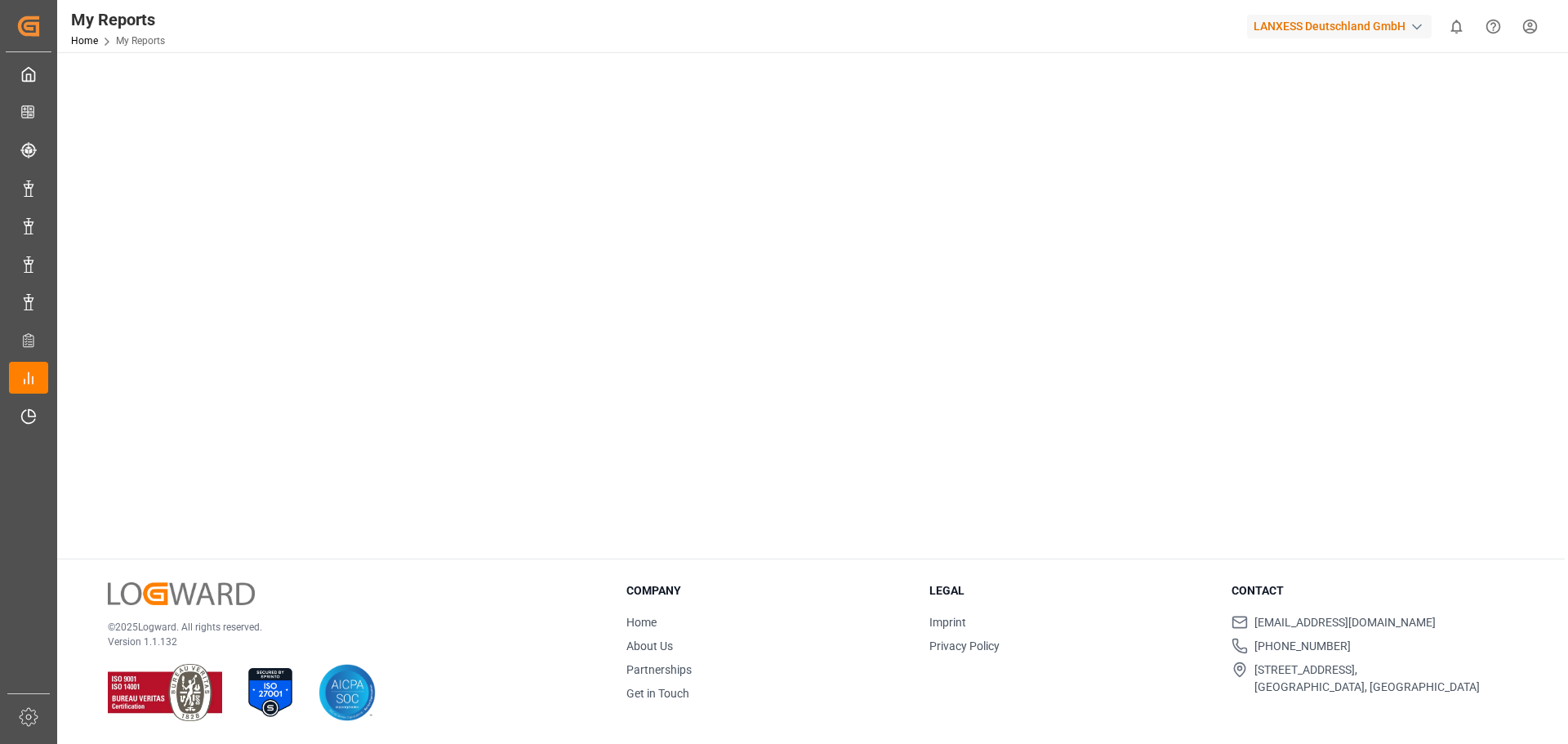
scroll to position [142, 0]
